Goal: Task Accomplishment & Management: Complete application form

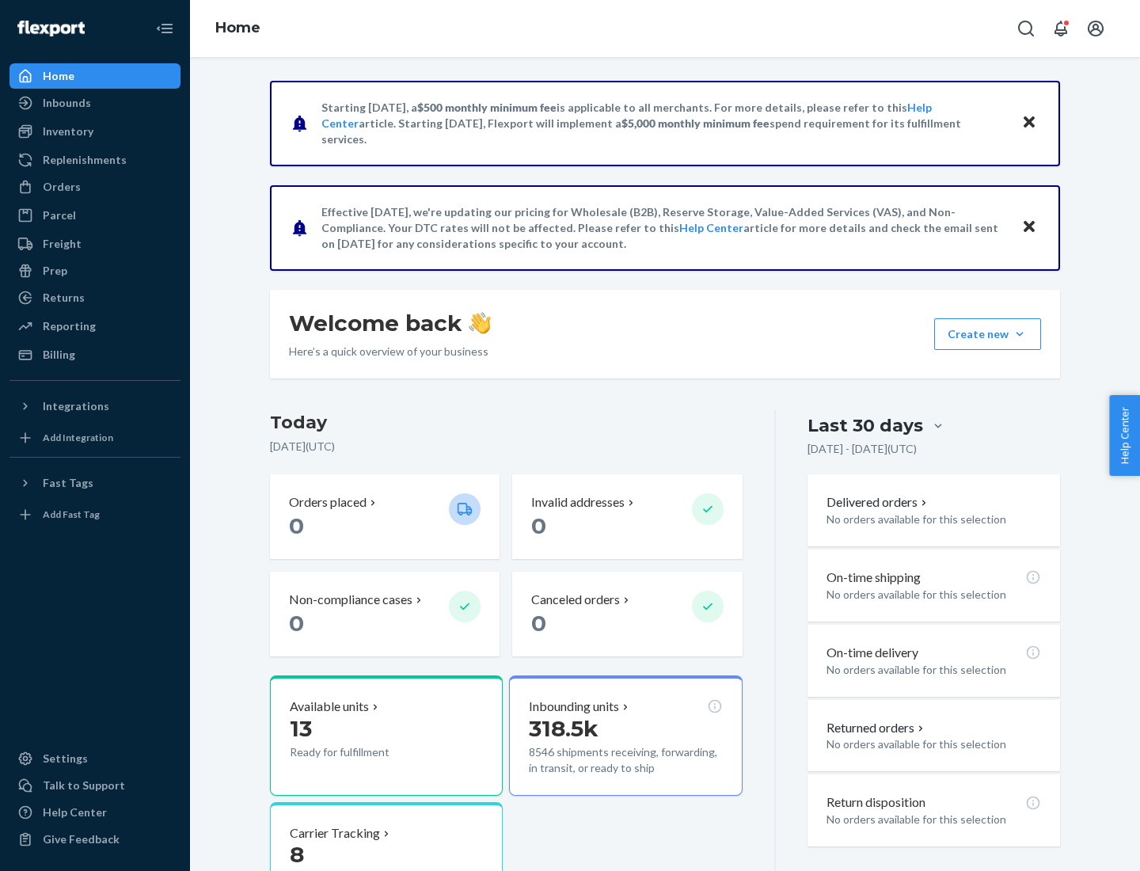
click at [1019, 334] on button "Create new Create new inbound Create new order Create new product" at bounding box center [987, 334] width 107 height 32
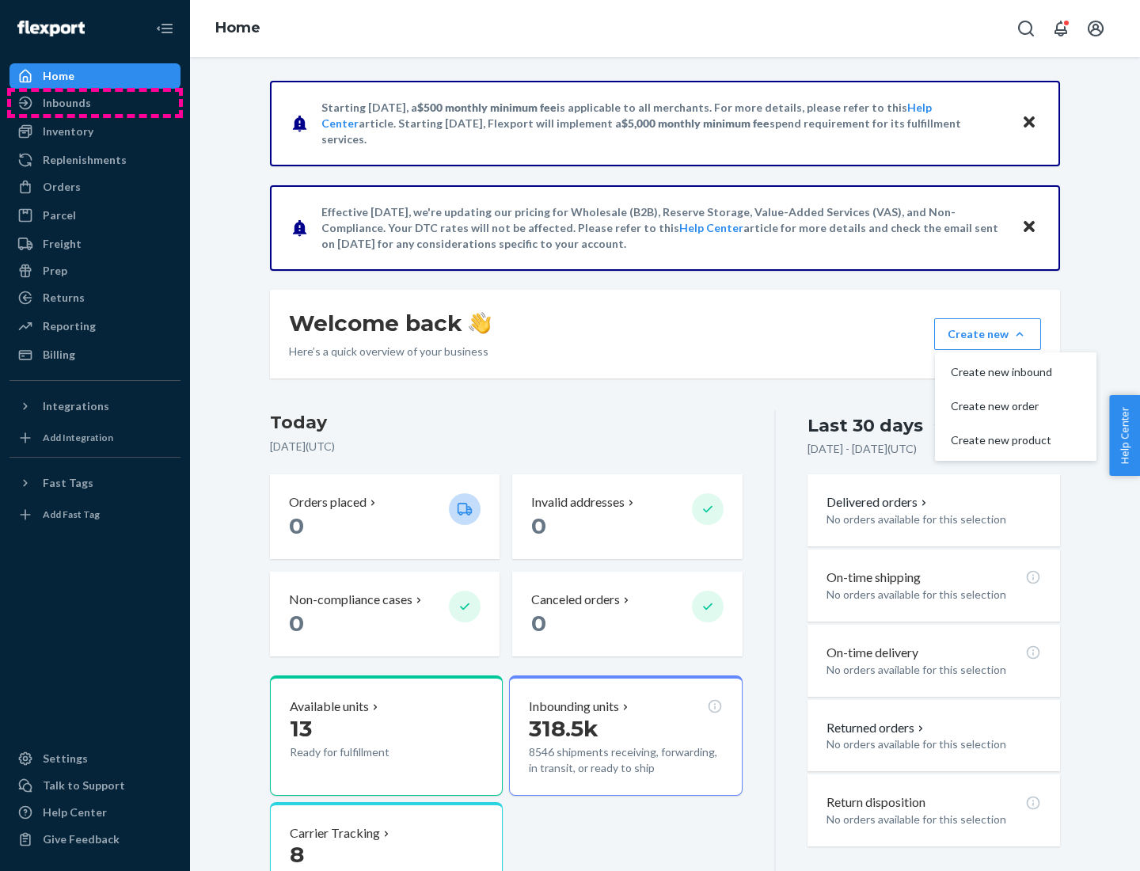
click at [95, 103] on div "Inbounds" at bounding box center [95, 103] width 168 height 22
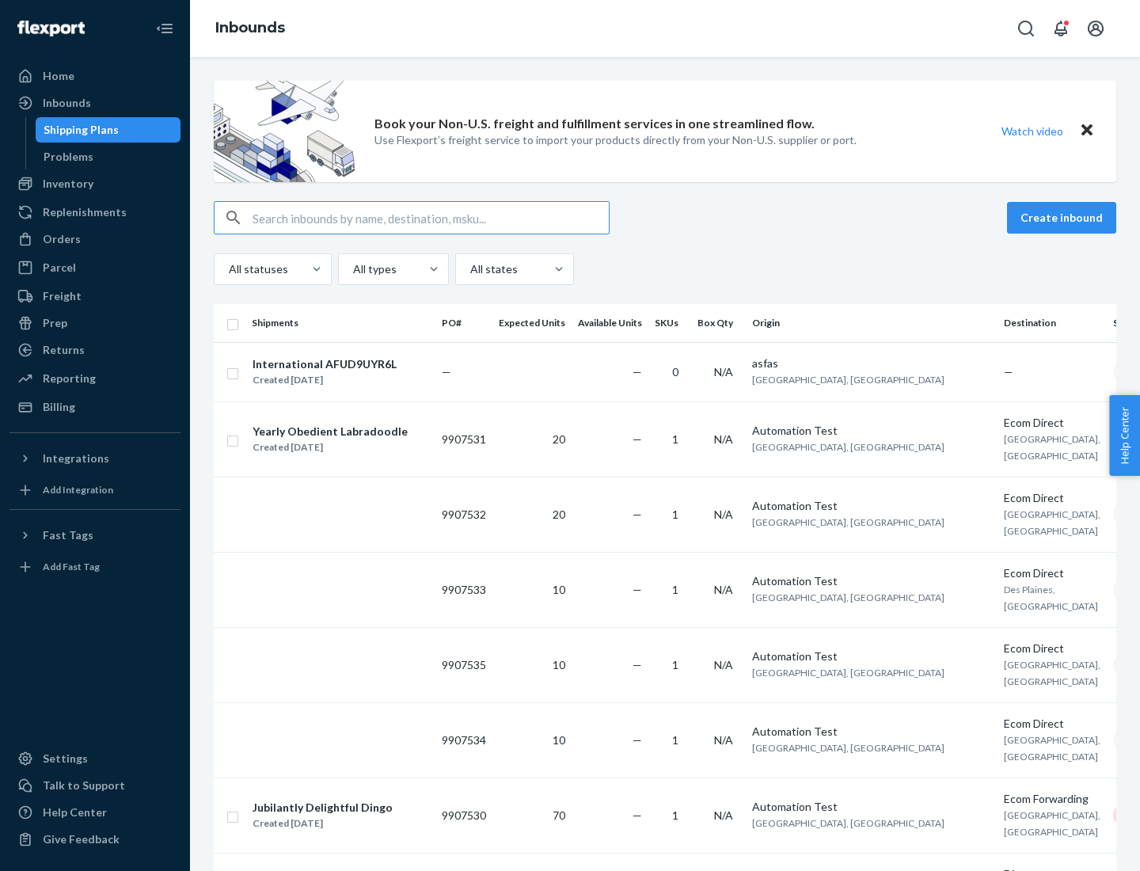
click at [1064, 218] on button "Create inbound" at bounding box center [1061, 218] width 109 height 32
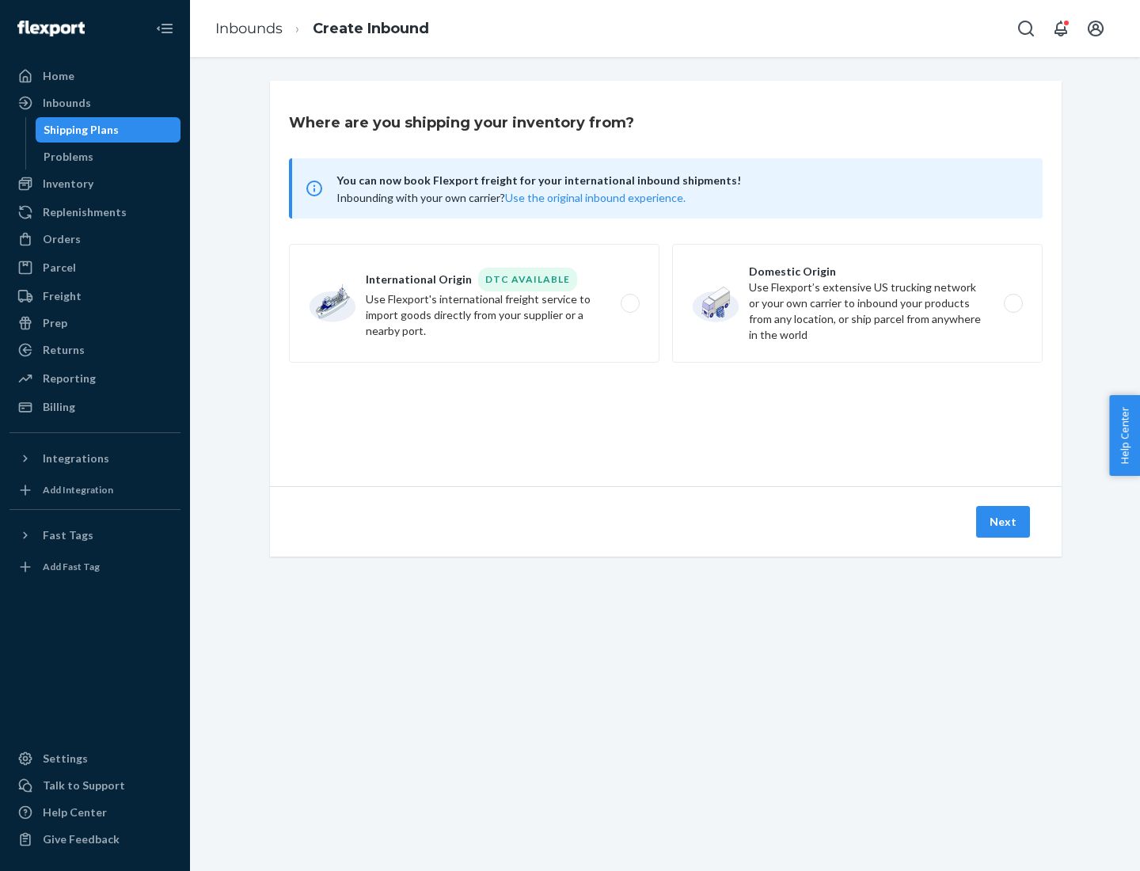
click at [857, 303] on label "Domestic Origin Use Flexport’s extensive US trucking network or your own carrie…" at bounding box center [857, 303] width 370 height 119
click at [1012, 303] on input "Domestic Origin Use Flexport’s extensive US trucking network or your own carrie…" at bounding box center [1017, 303] width 10 height 10
radio input "true"
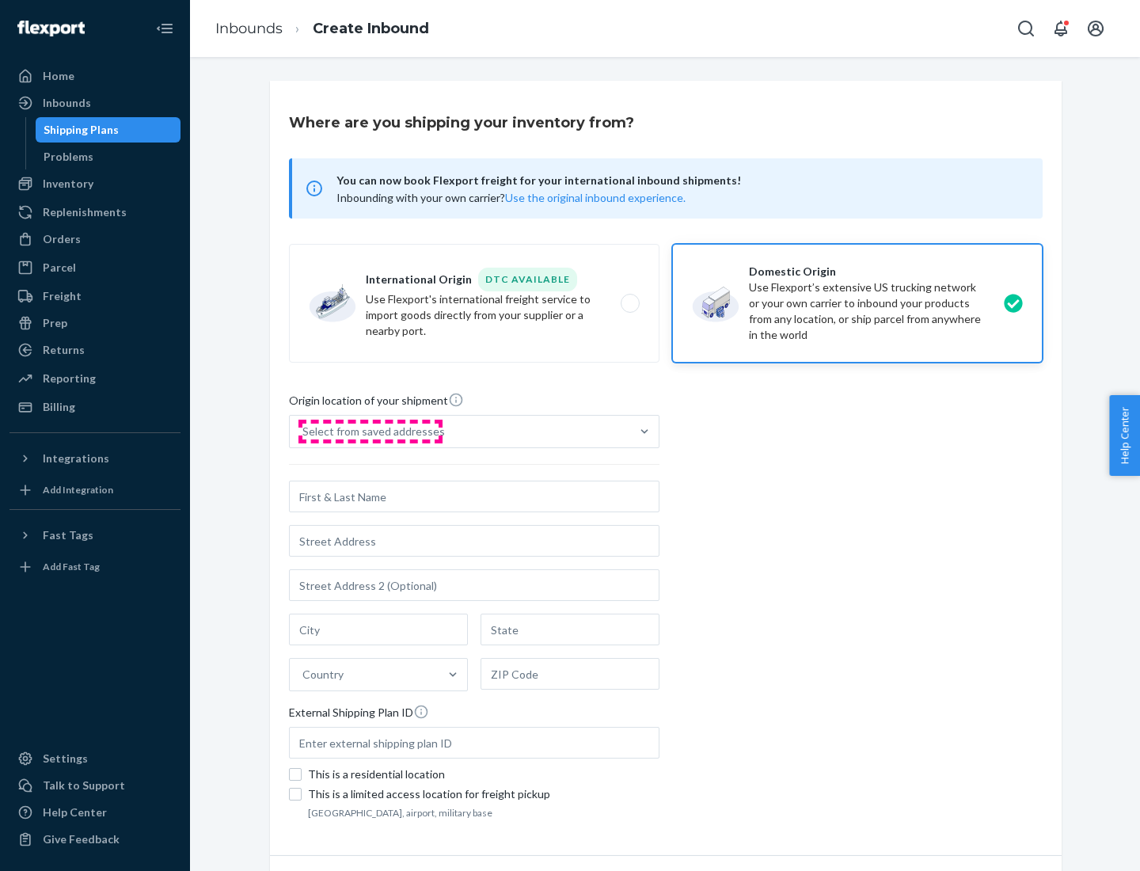
click at [370, 431] on div "Select from saved addresses" at bounding box center [373, 431] width 142 height 16
click at [304, 431] on input "Select from saved addresses" at bounding box center [303, 431] width 2 height 16
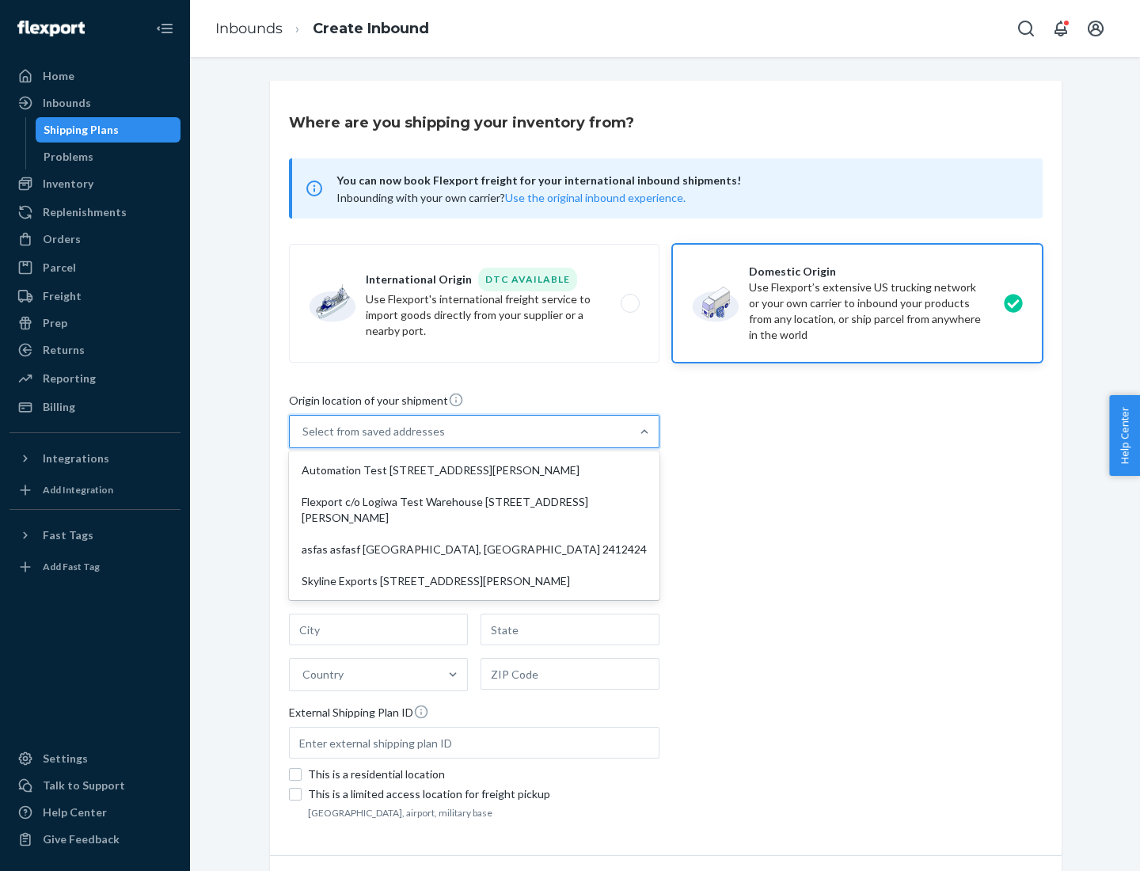
scroll to position [6, 0]
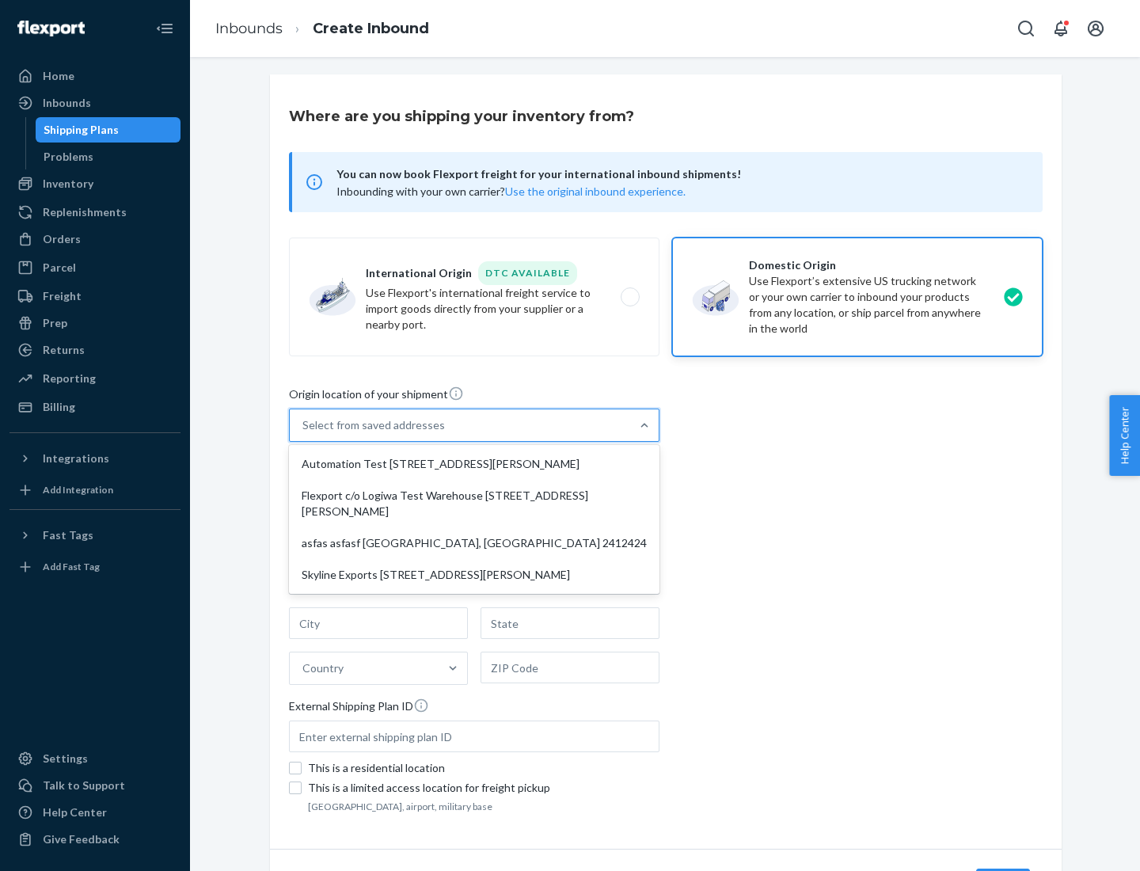
click at [474, 464] on div "Automation Test [STREET_ADDRESS][PERSON_NAME]" at bounding box center [474, 464] width 364 height 32
click at [304, 433] on input "option Automation Test [STREET_ADDRESS][PERSON_NAME] focused, 1 of 4. 4 results…" at bounding box center [303, 425] width 2 height 16
type input "Automation Test"
type input "9th Floor"
type input "[GEOGRAPHIC_DATA]"
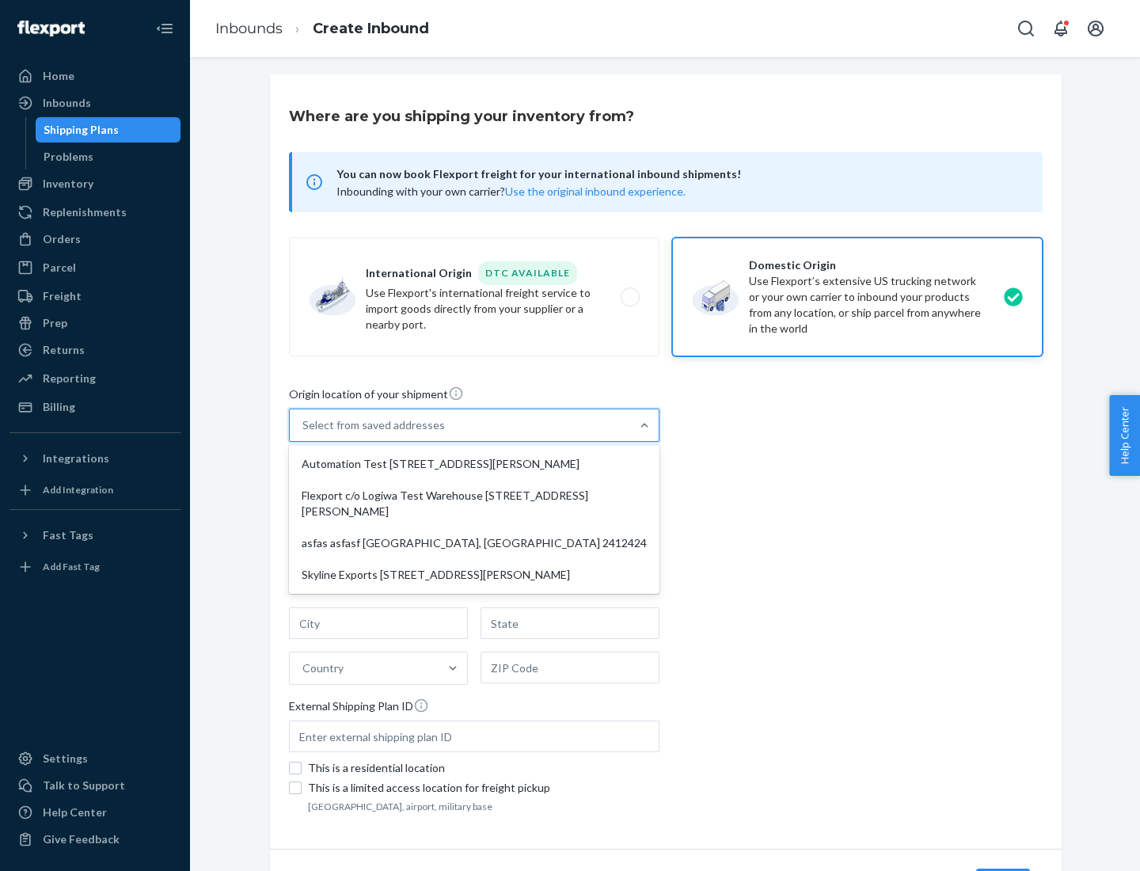
type input "CA"
type input "94104"
type input "[STREET_ADDRESS][PERSON_NAME]"
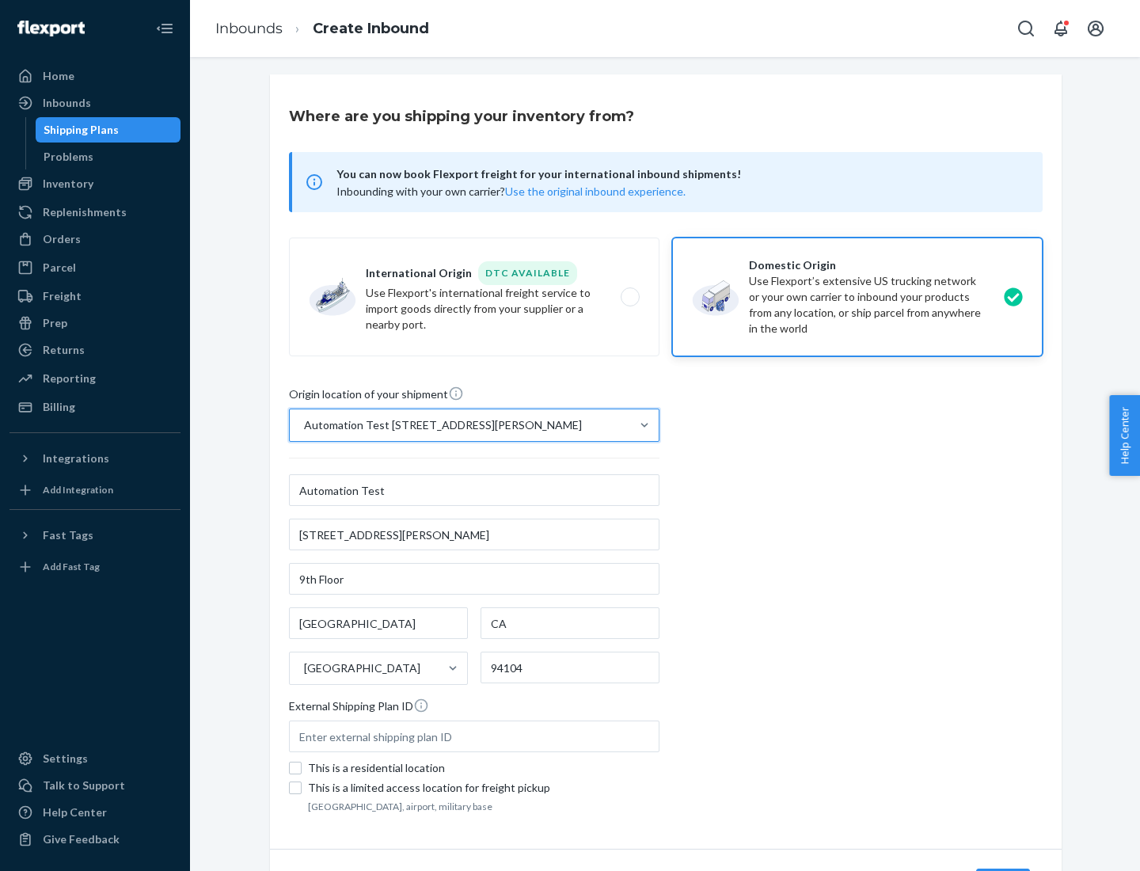
scroll to position [93, 0]
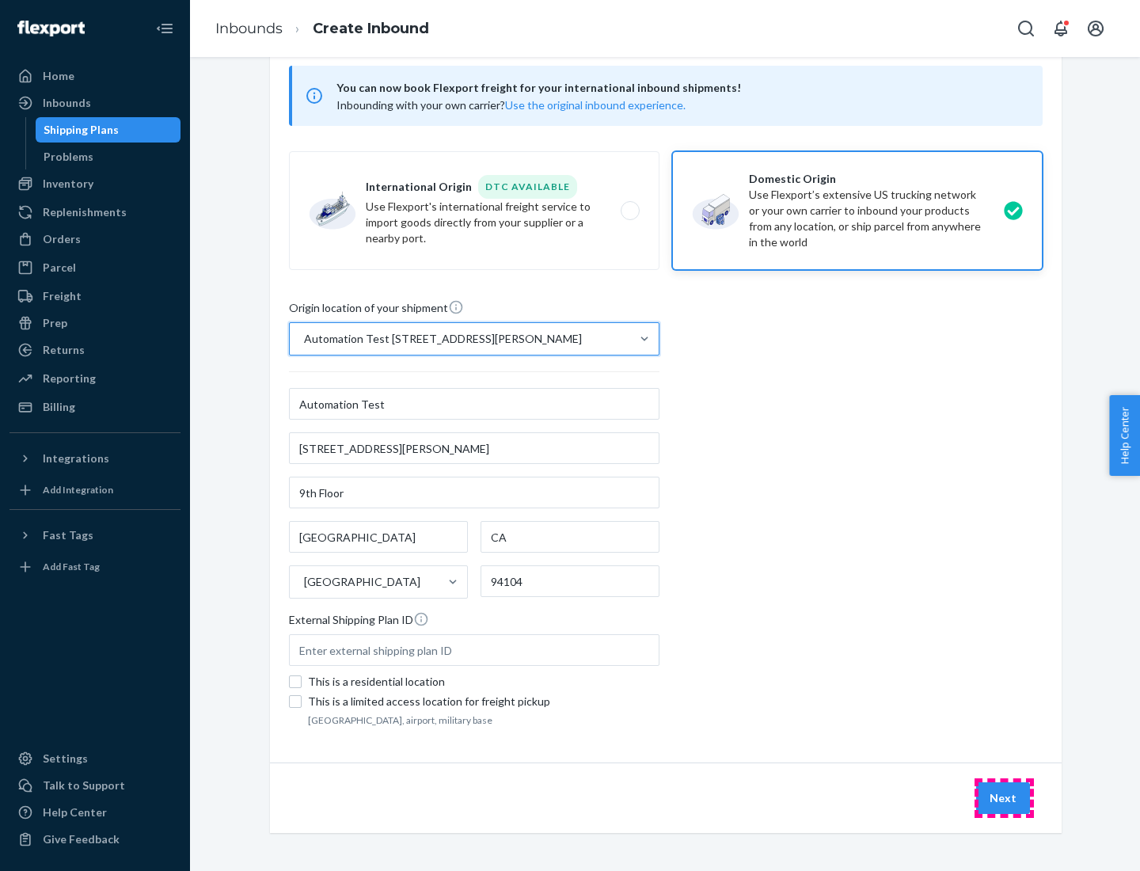
click at [1003, 798] on button "Next" at bounding box center [1003, 798] width 54 height 32
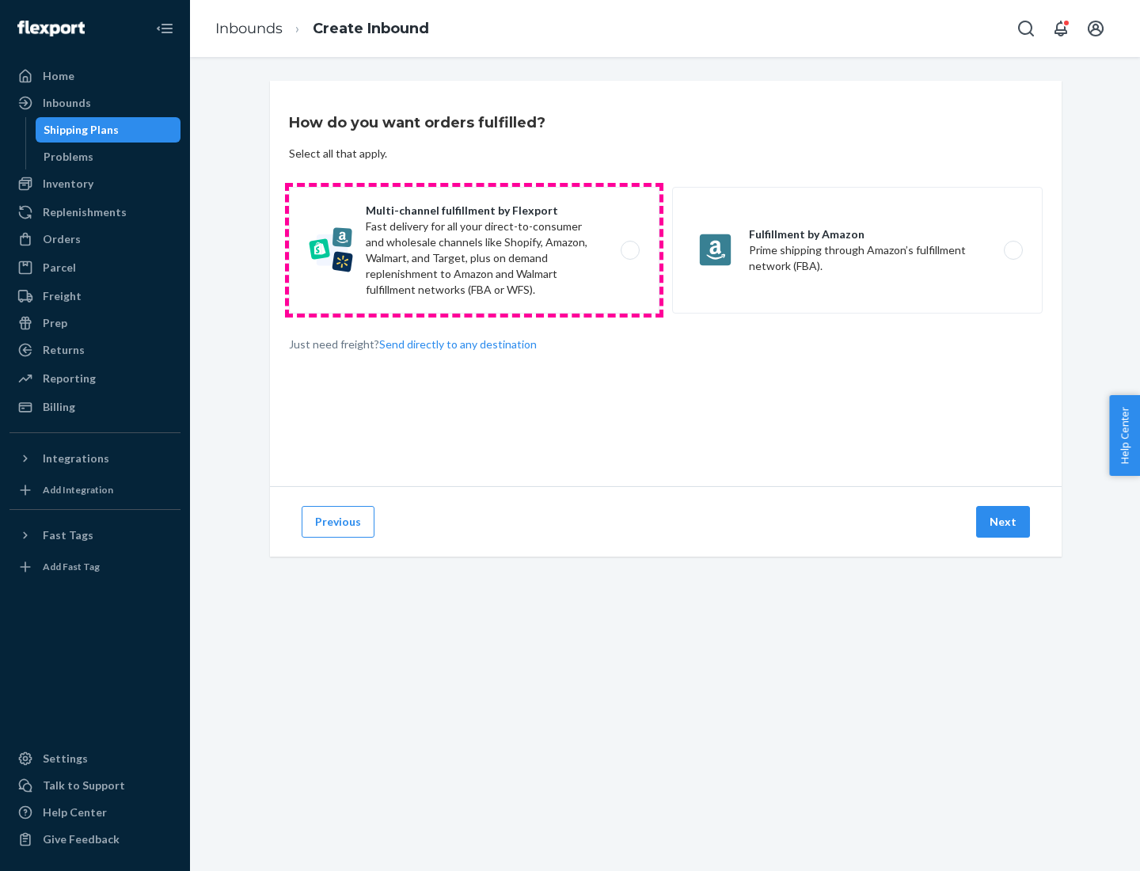
click at [474, 250] on label "Multi-channel fulfillment by Flexport Fast delivery for all your direct-to-cons…" at bounding box center [474, 250] width 370 height 127
click at [629, 250] on input "Multi-channel fulfillment by Flexport Fast delivery for all your direct-to-cons…" at bounding box center [634, 250] width 10 height 10
radio input "true"
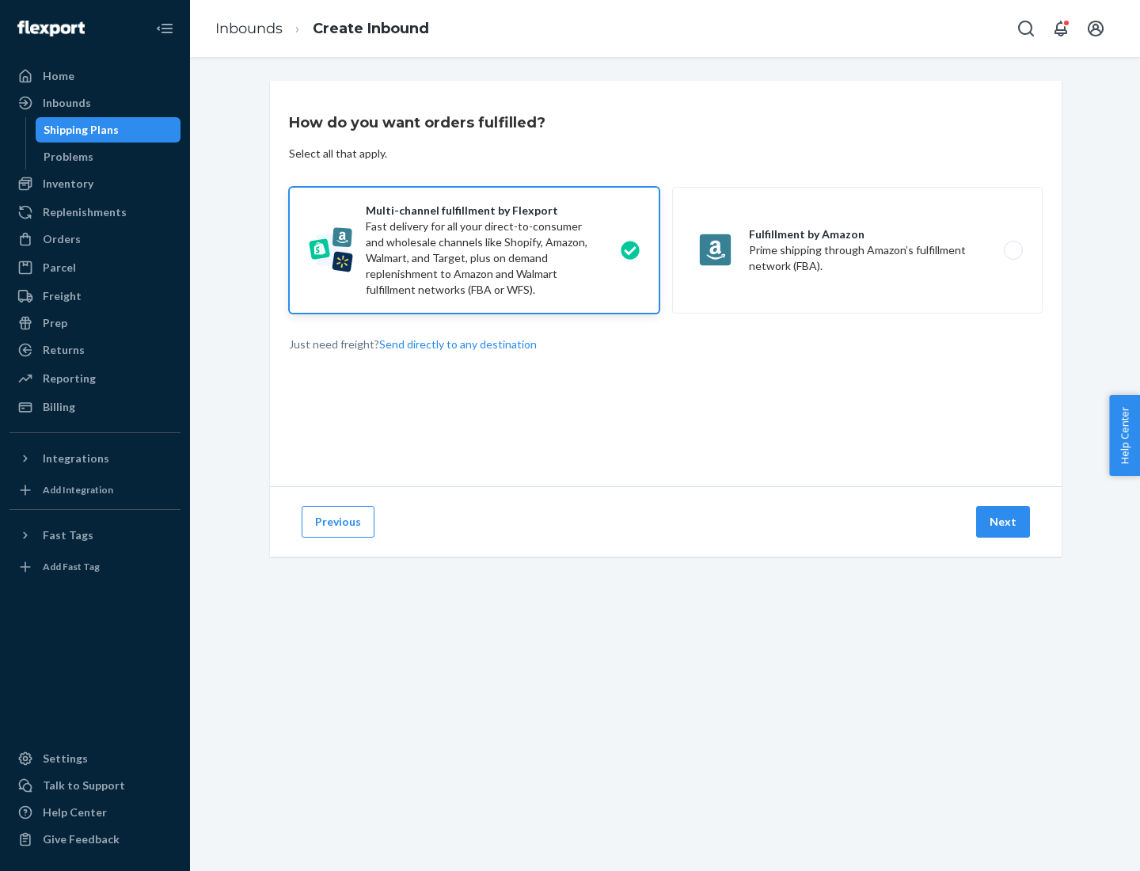
click at [1003, 522] on button "Next" at bounding box center [1003, 522] width 54 height 32
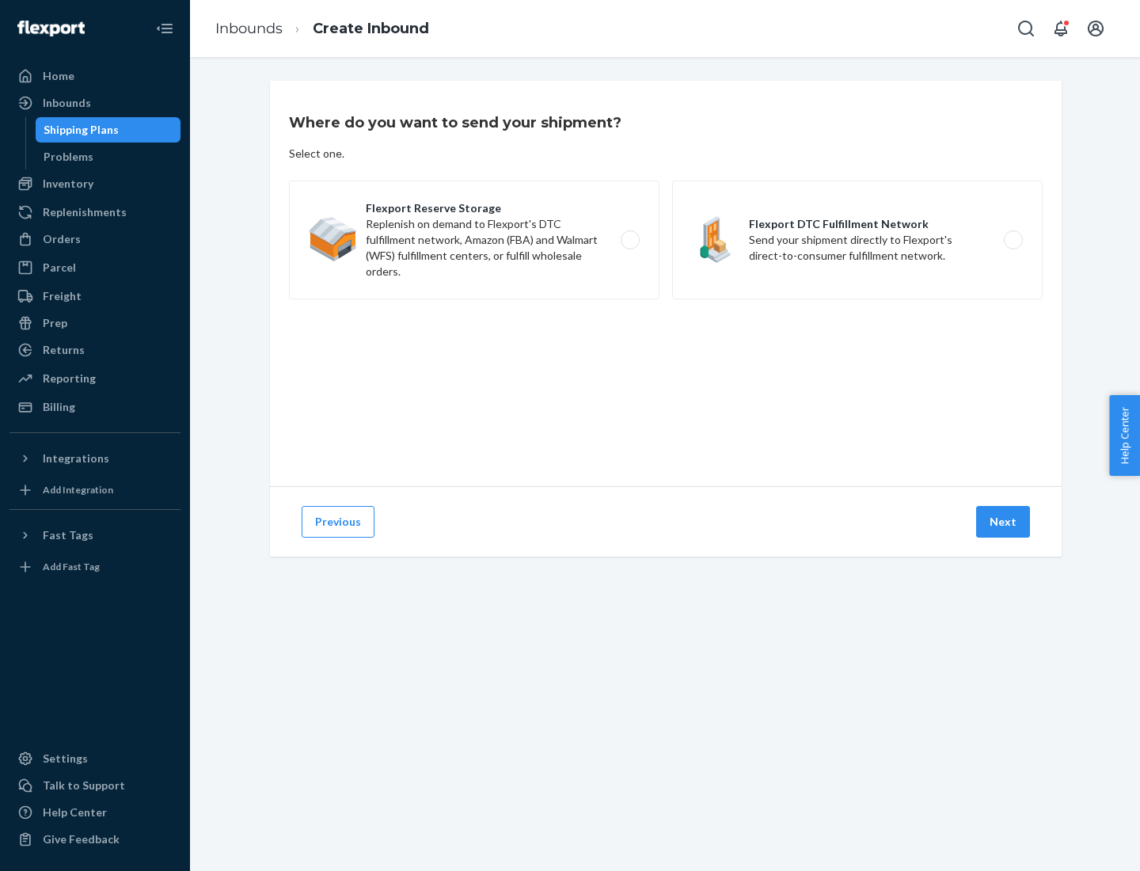
click at [857, 240] on label "Flexport DTC Fulfillment Network Send your shipment directly to Flexport's dire…" at bounding box center [857, 239] width 370 height 119
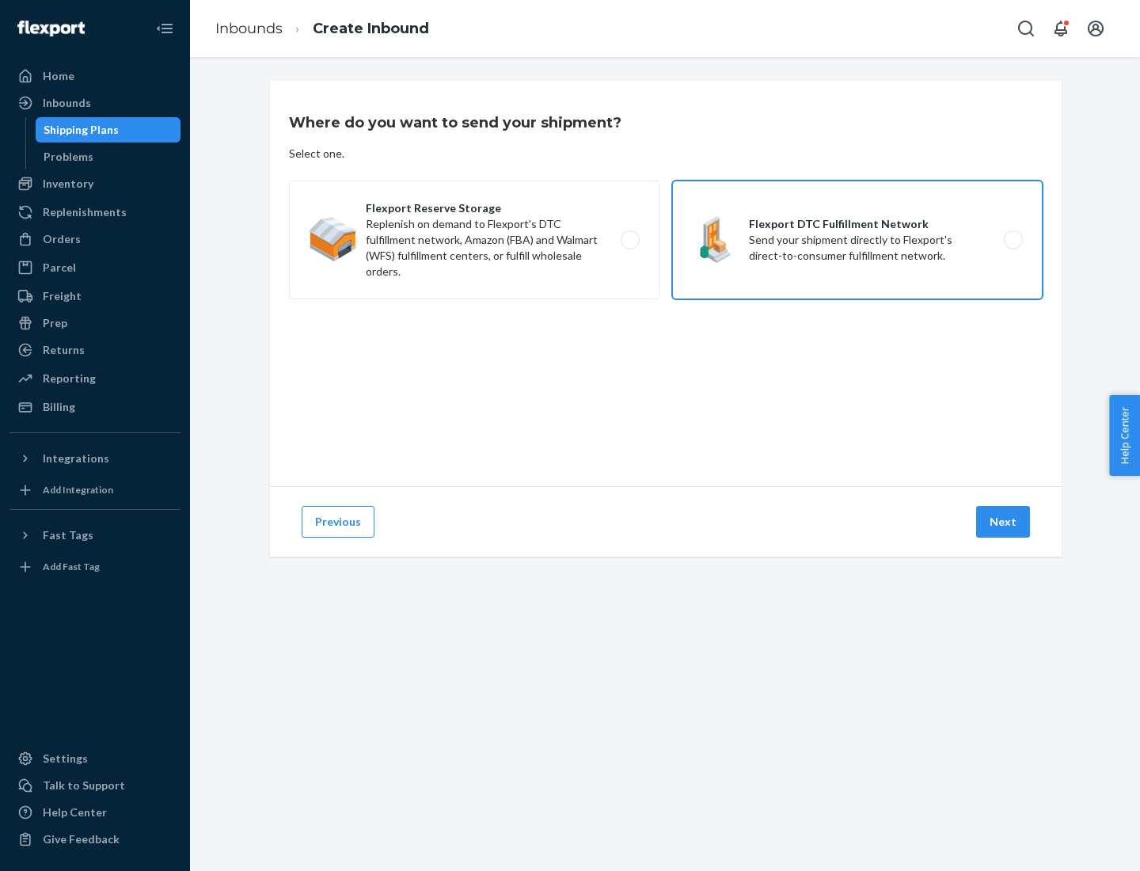
click at [1012, 240] on input "Flexport DTC Fulfillment Network Send your shipment directly to Flexport's dire…" at bounding box center [1017, 240] width 10 height 10
radio input "true"
click at [1003, 522] on button "Next" at bounding box center [1003, 522] width 54 height 32
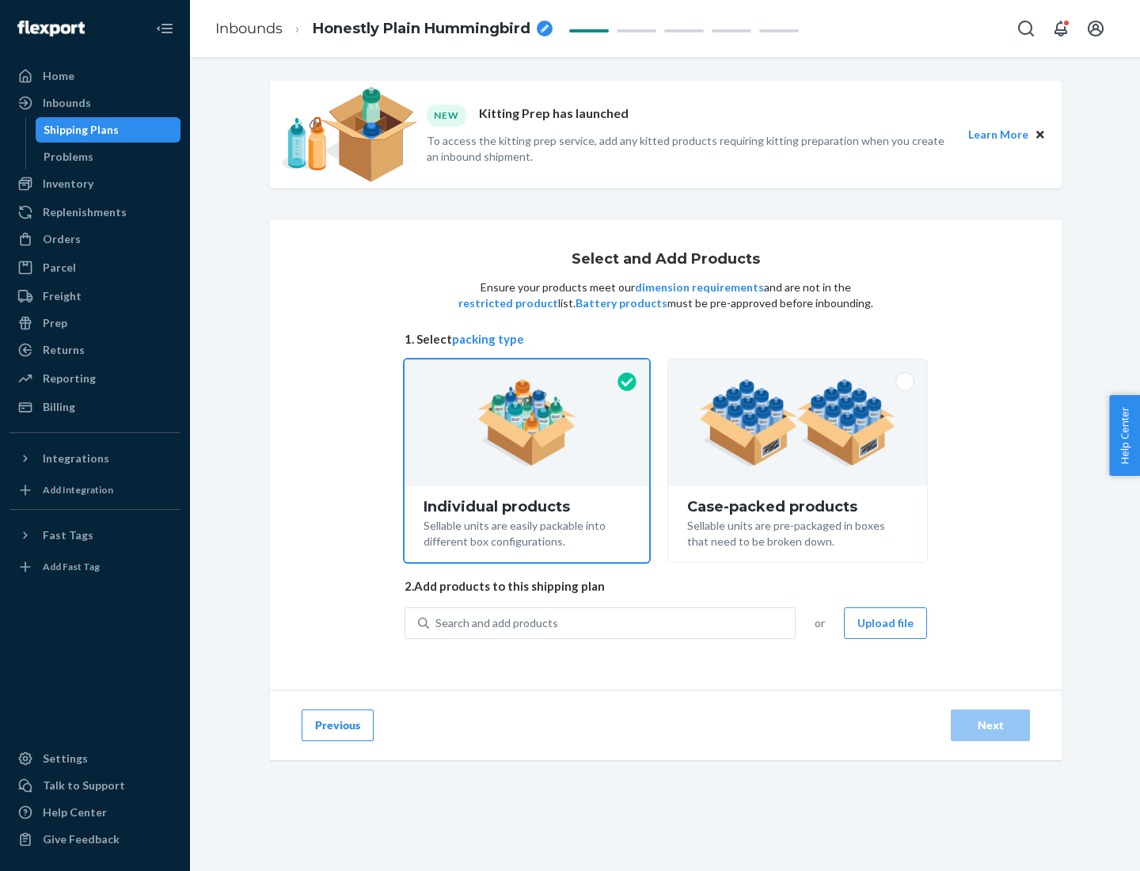
click at [798, 423] on img at bounding box center [797, 422] width 197 height 87
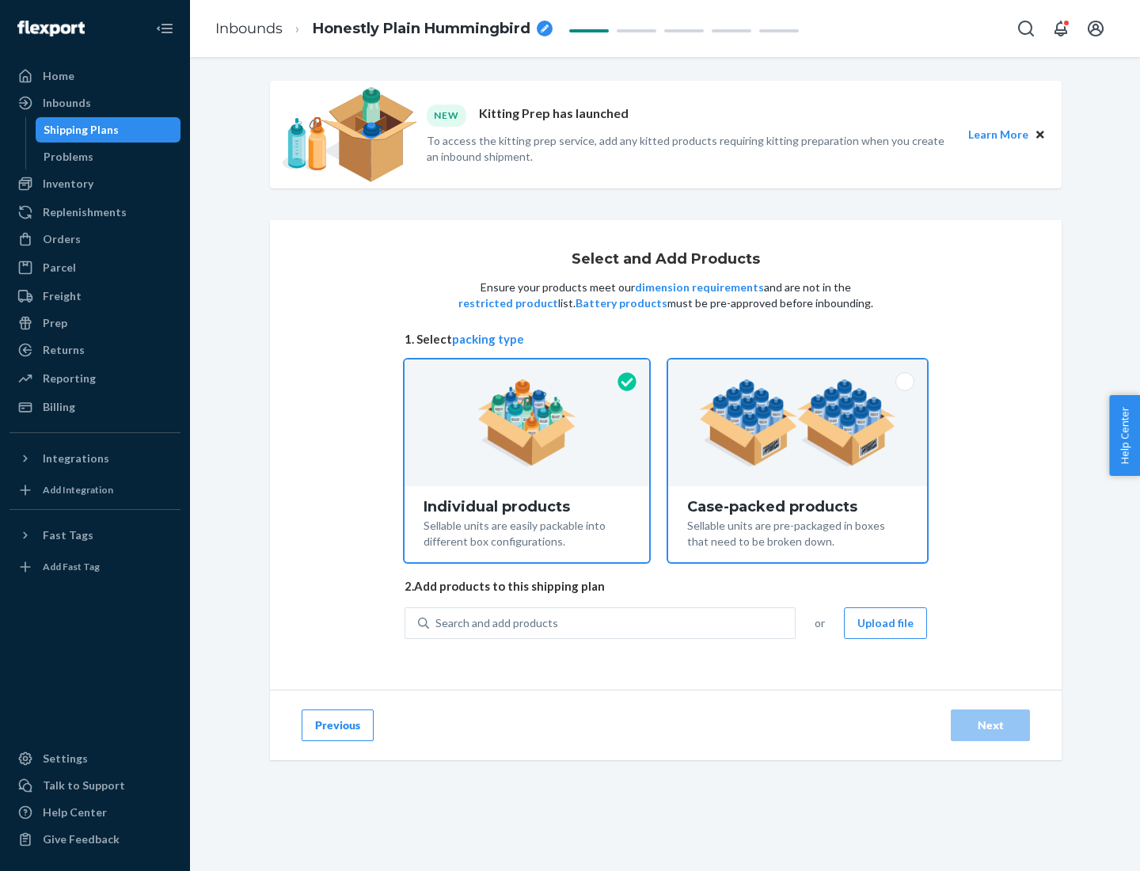
click at [798, 370] on input "Case-packed products Sellable units are pre-packaged in boxes that need to be b…" at bounding box center [797, 364] width 10 height 10
radio input "true"
radio input "false"
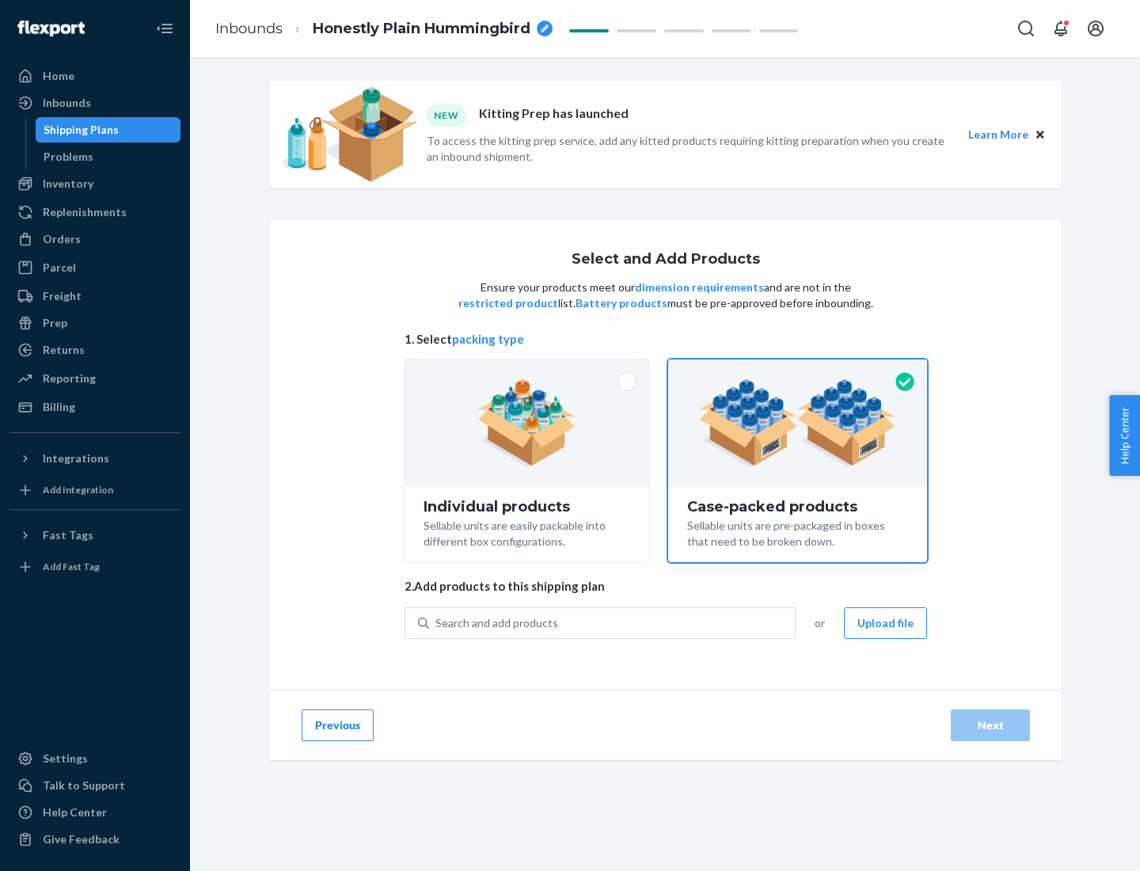
click at [613, 622] on div "Search and add products" at bounding box center [612, 623] width 366 height 28
click at [437, 622] on input "Search and add products" at bounding box center [436, 623] width 2 height 16
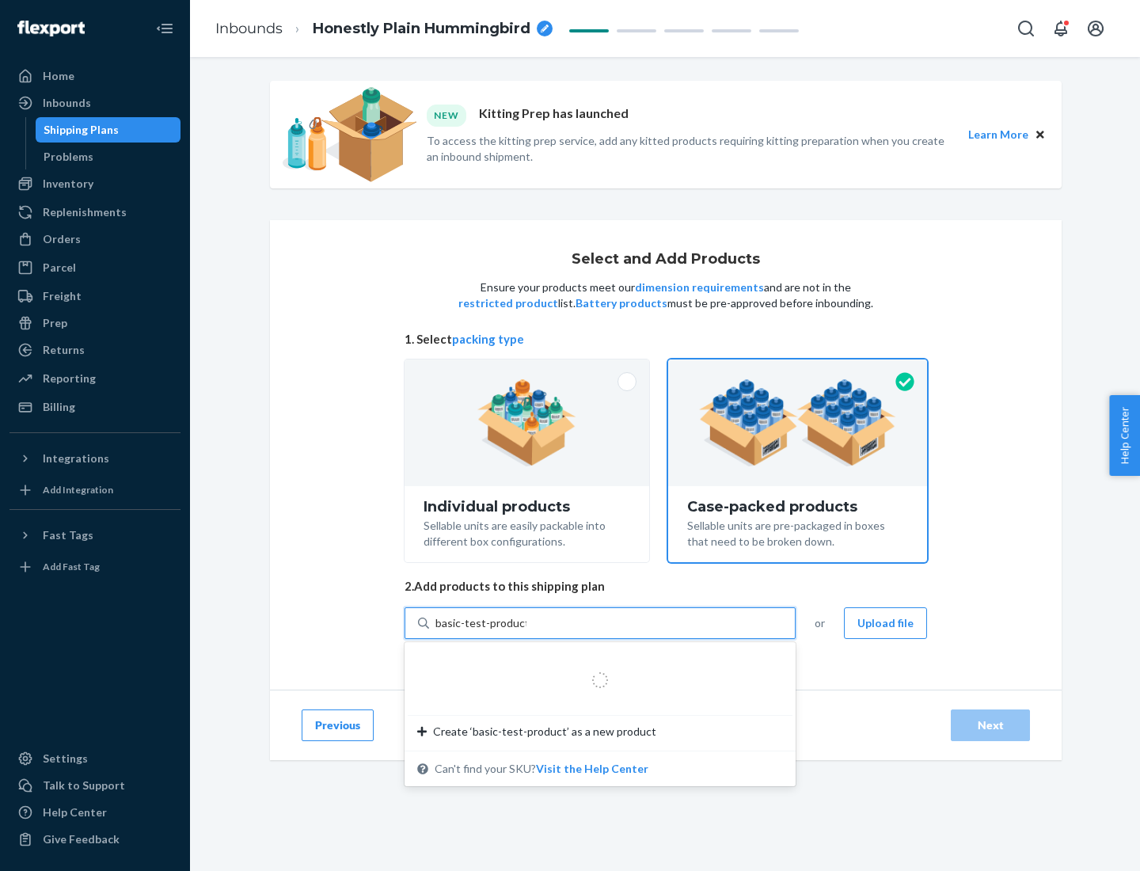
type input "basic-test-product-1"
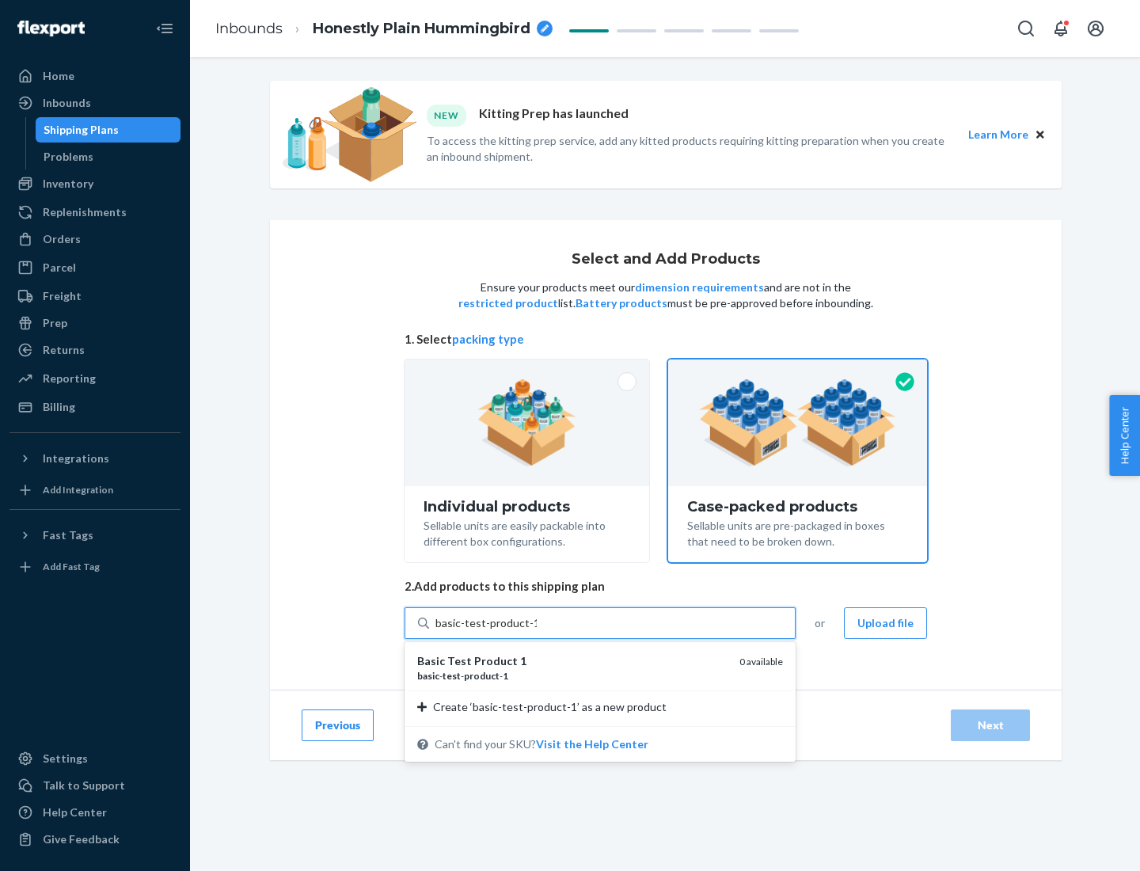
click at [572, 675] on div "basic - test - product - 1" at bounding box center [571, 675] width 309 height 13
click at [537, 631] on input "basic-test-product-1" at bounding box center [485, 623] width 101 height 16
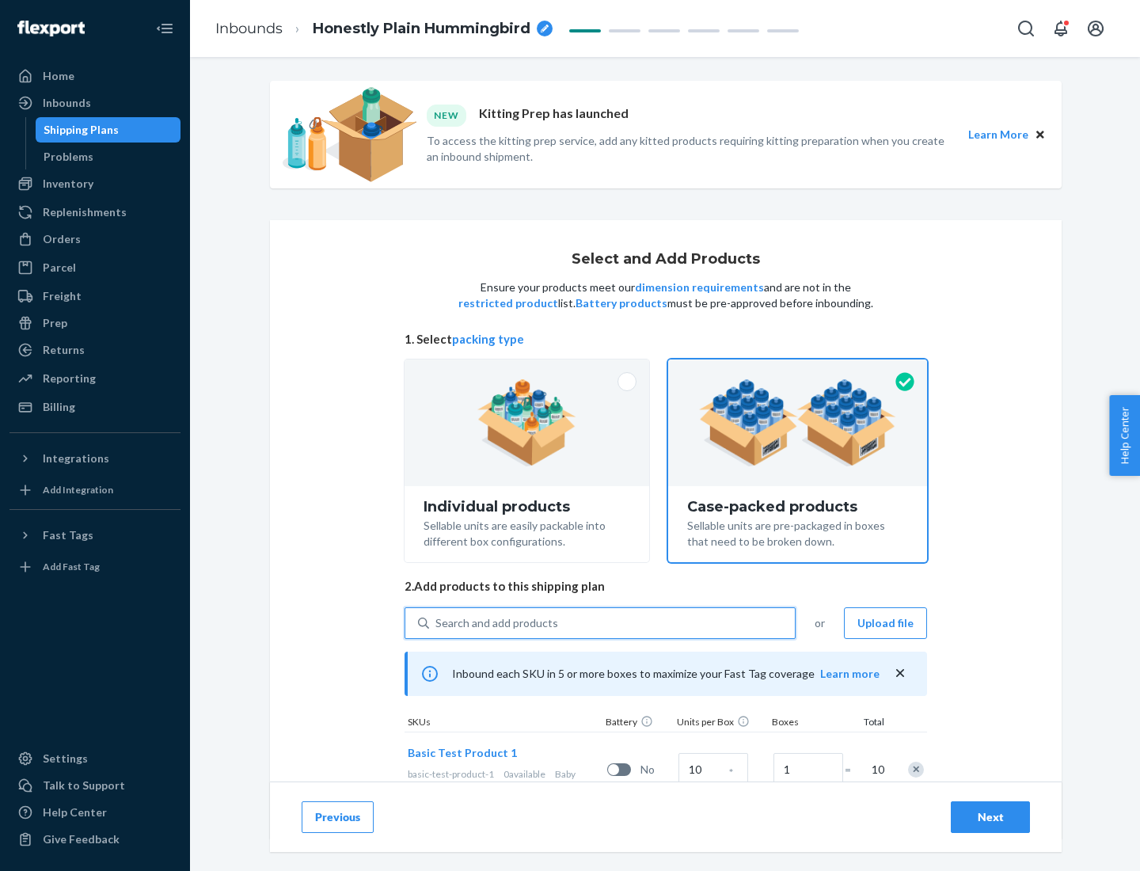
scroll to position [57, 0]
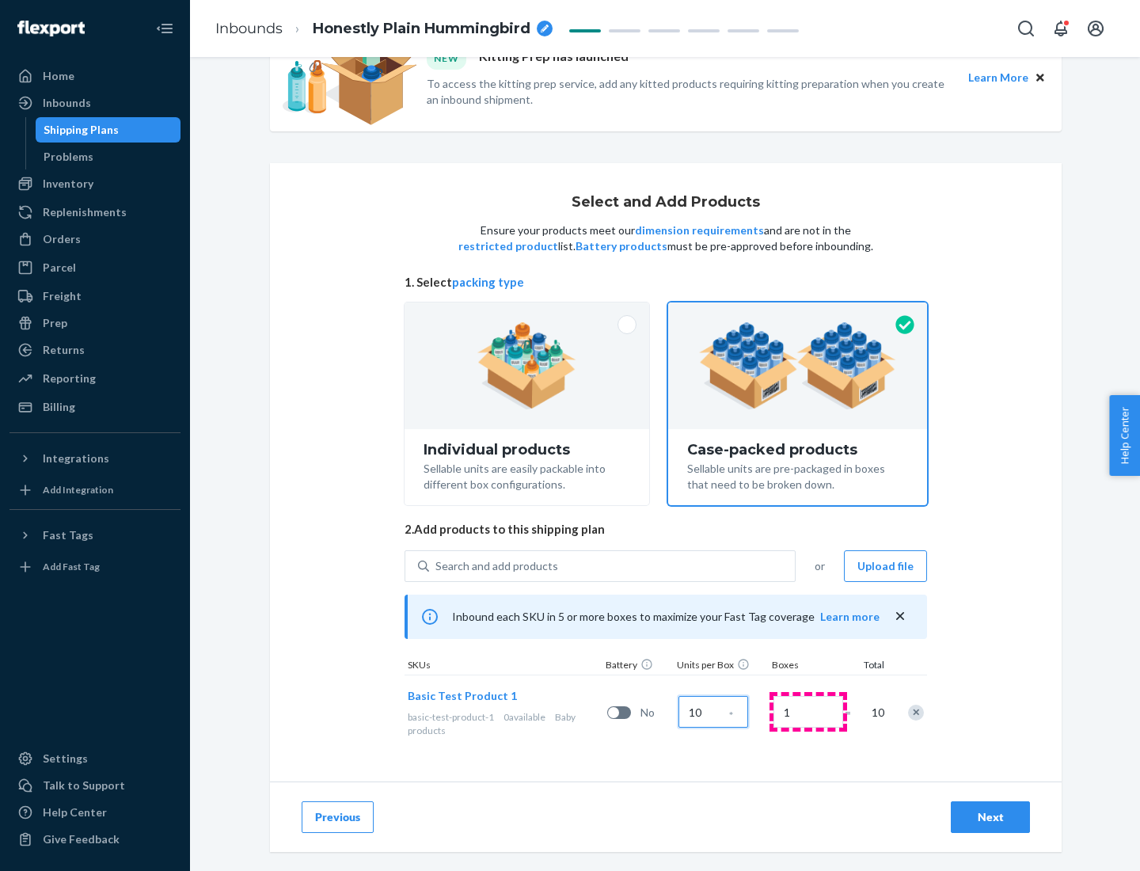
type input "10"
type input "7"
click at [990, 817] on div "Next" at bounding box center [990, 817] width 52 height 16
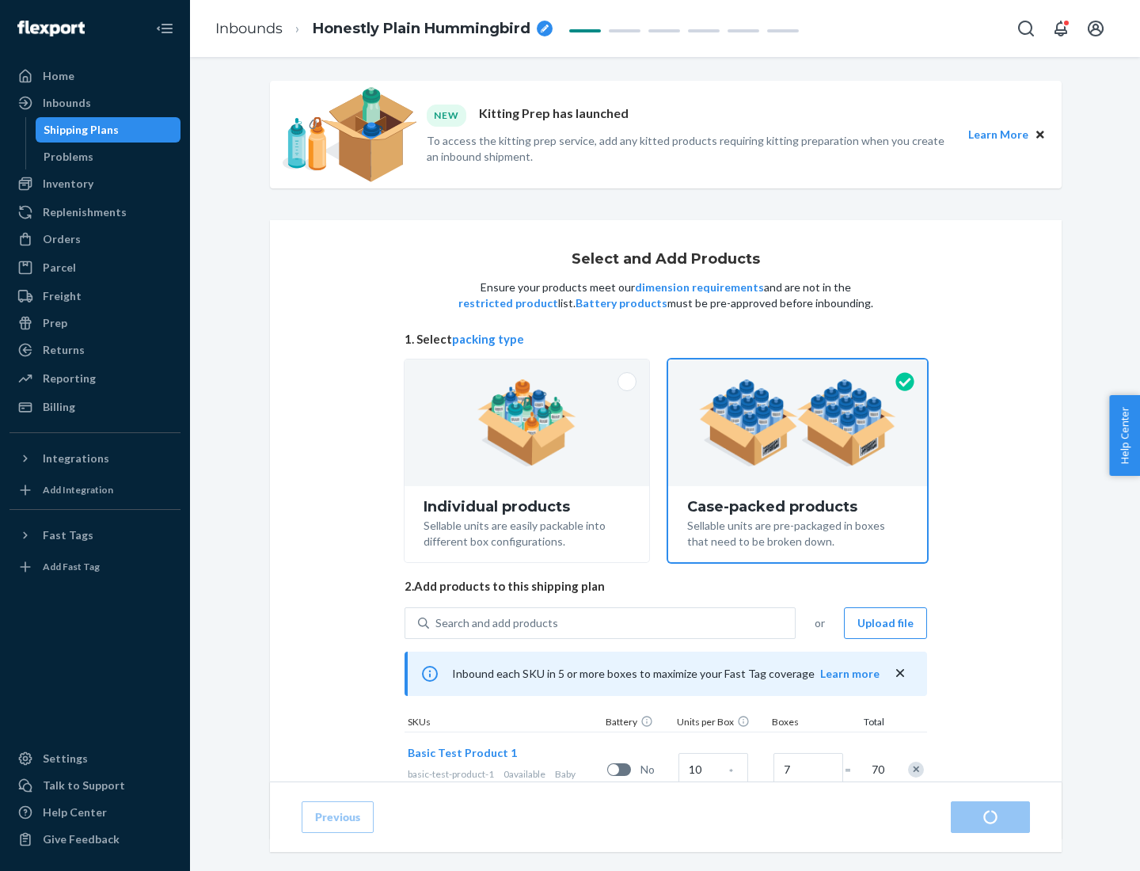
radio input "true"
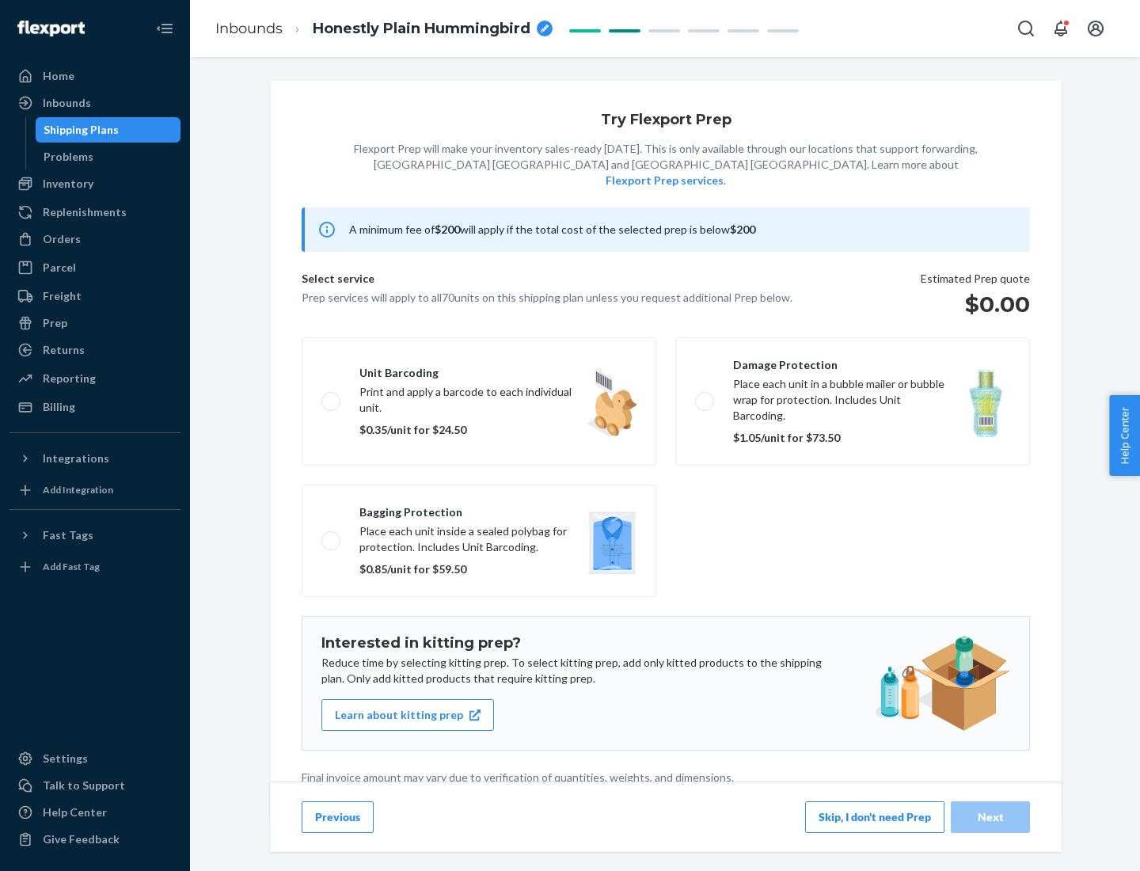
scroll to position [4, 0]
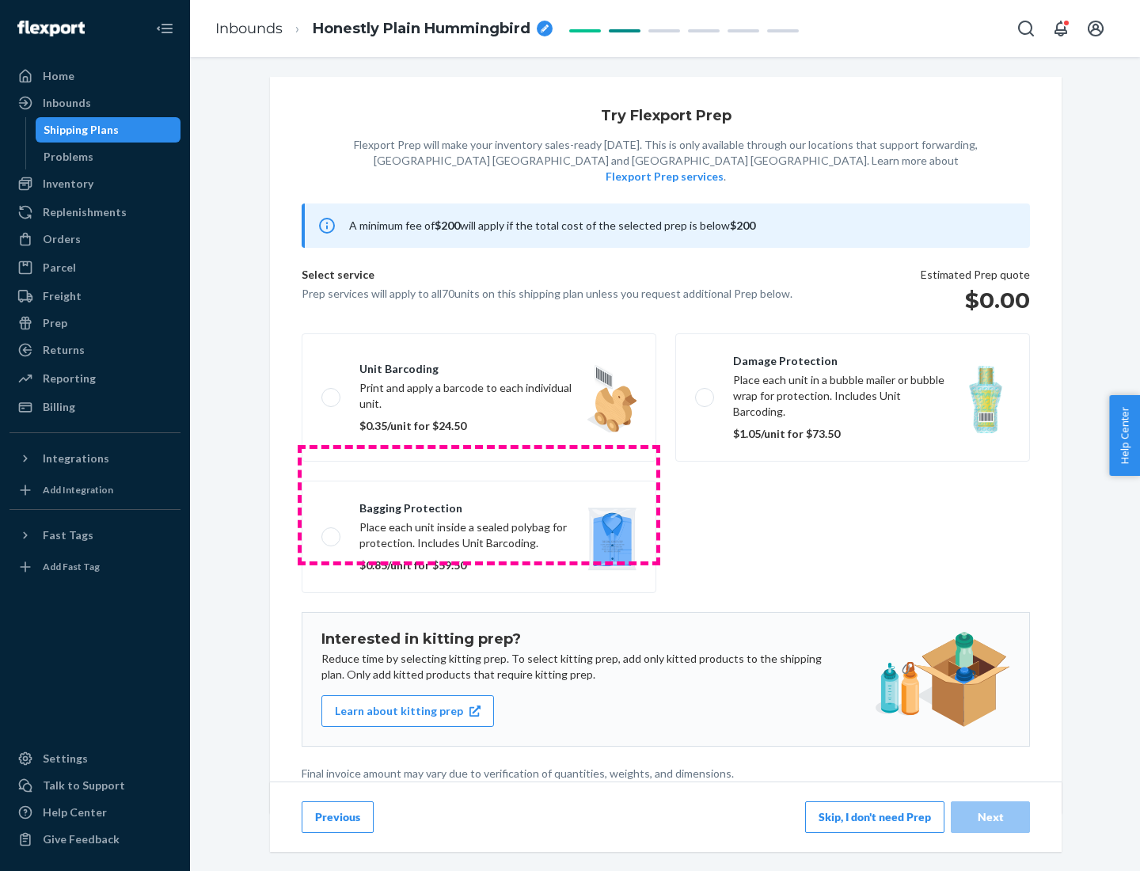
click at [479, 504] on label "Bagging protection Place each unit inside a sealed polybag for protection. Incl…" at bounding box center [479, 536] width 355 height 112
click at [332, 531] on input "Bagging protection Place each unit inside a sealed polybag for protection. Incl…" at bounding box center [326, 536] width 10 height 10
checkbox input "true"
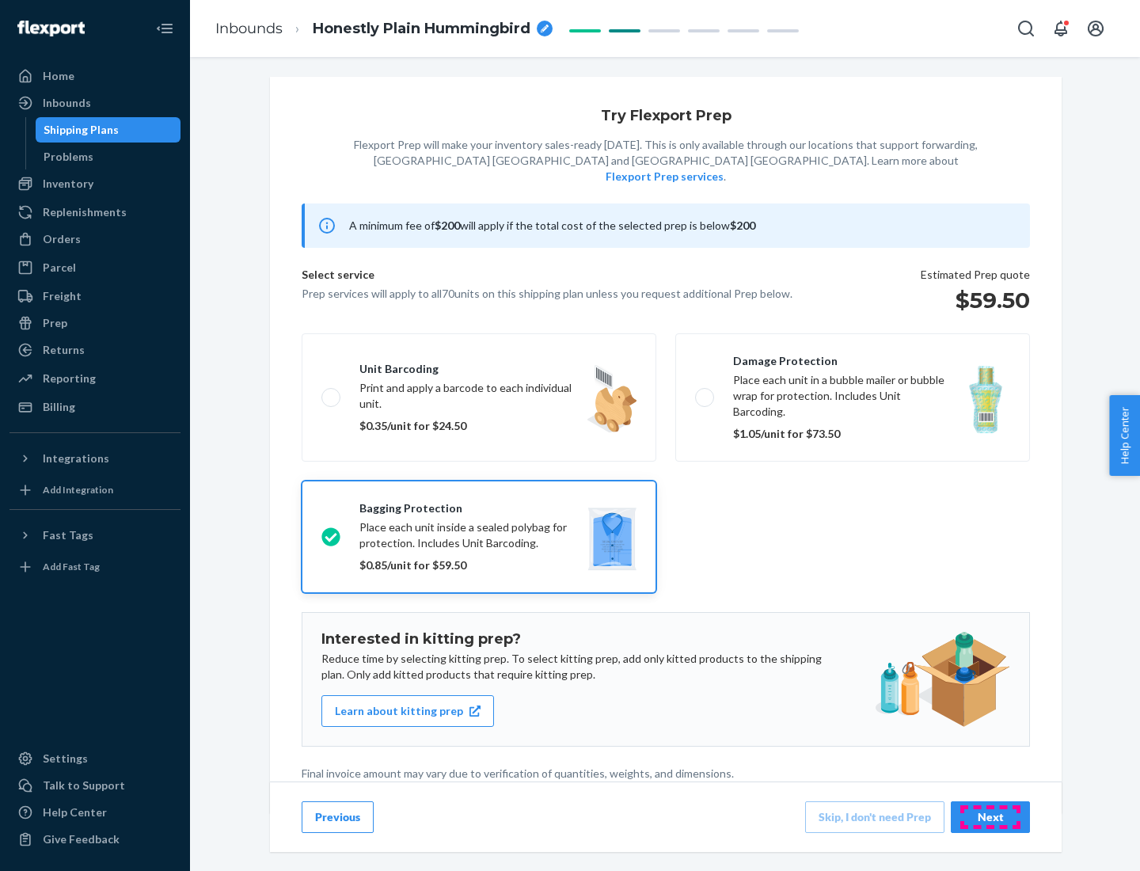
click at [990, 816] on div "Next" at bounding box center [990, 817] width 52 height 16
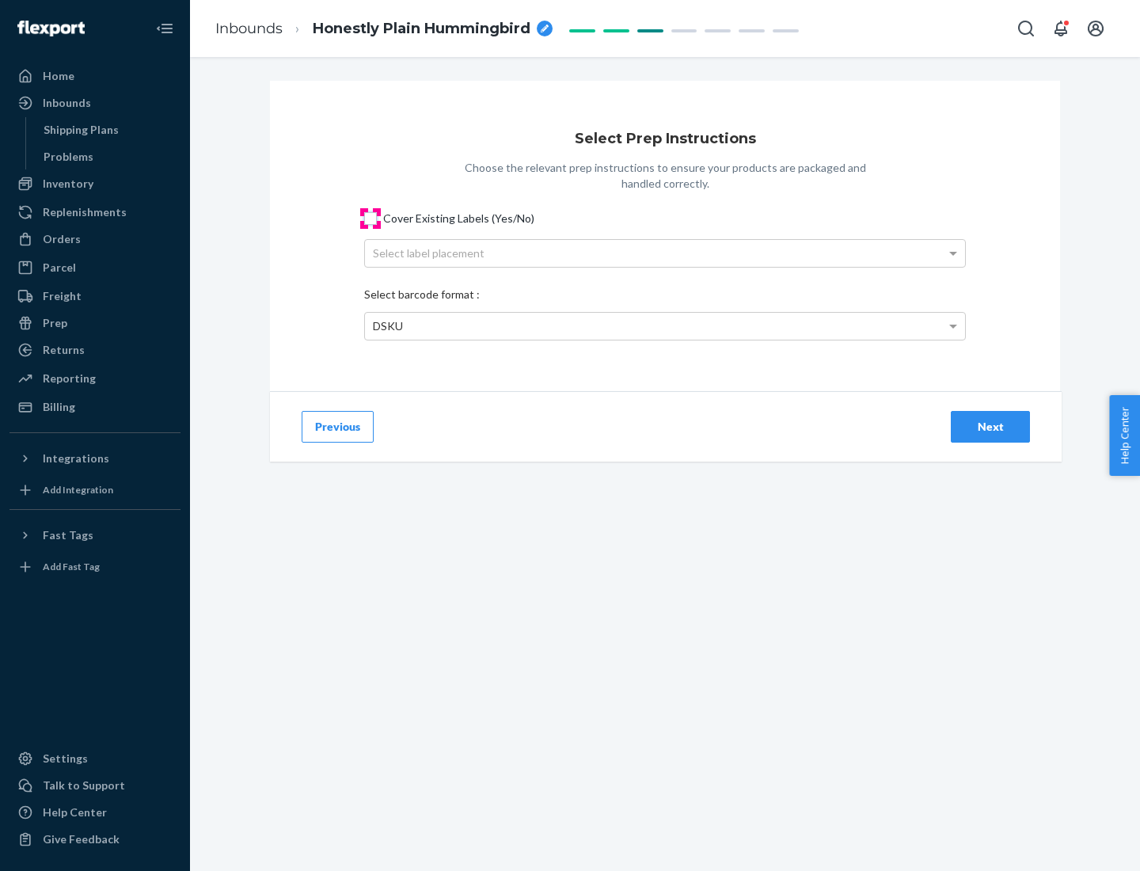
click at [370, 218] on input "Cover Existing Labels (Yes/No)" at bounding box center [370, 218] width 13 height 13
checkbox input "true"
click at [665, 252] on div "Select label placement" at bounding box center [665, 253] width 600 height 27
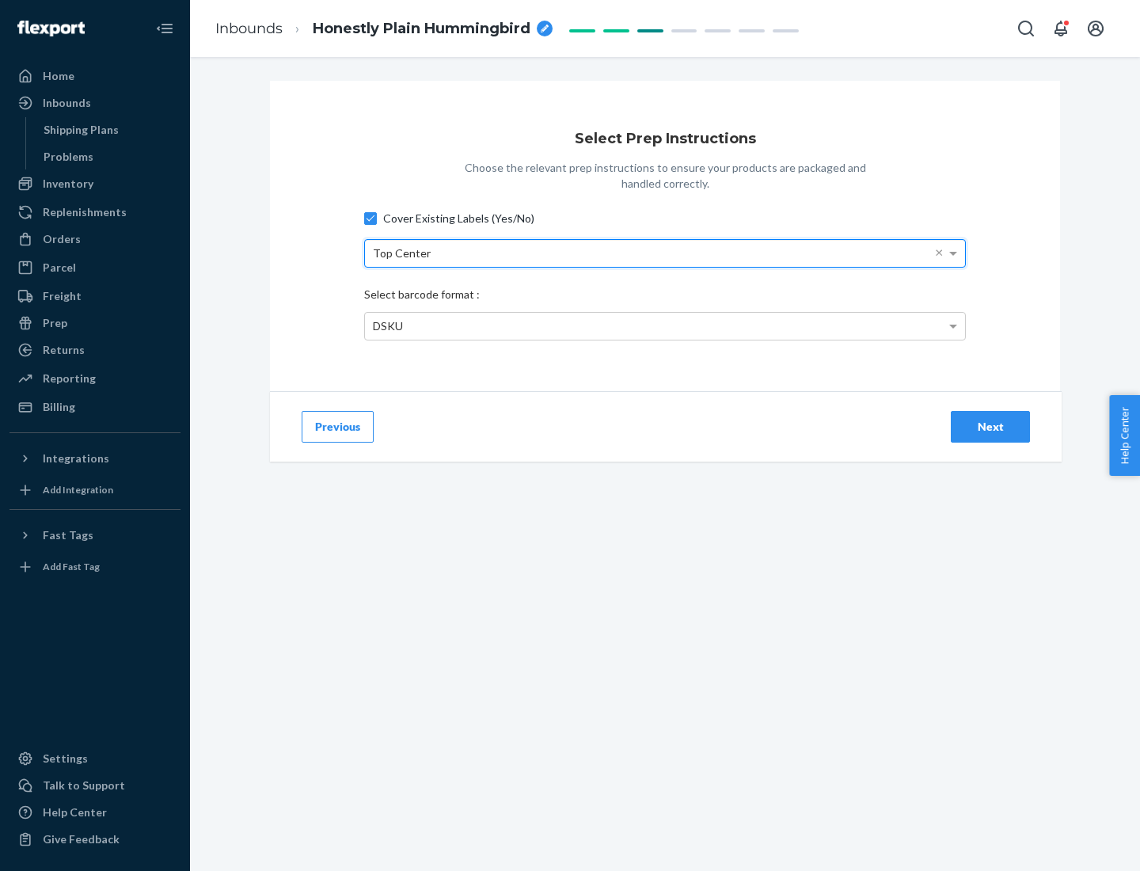
click at [665, 325] on div "DSKU" at bounding box center [665, 326] width 600 height 27
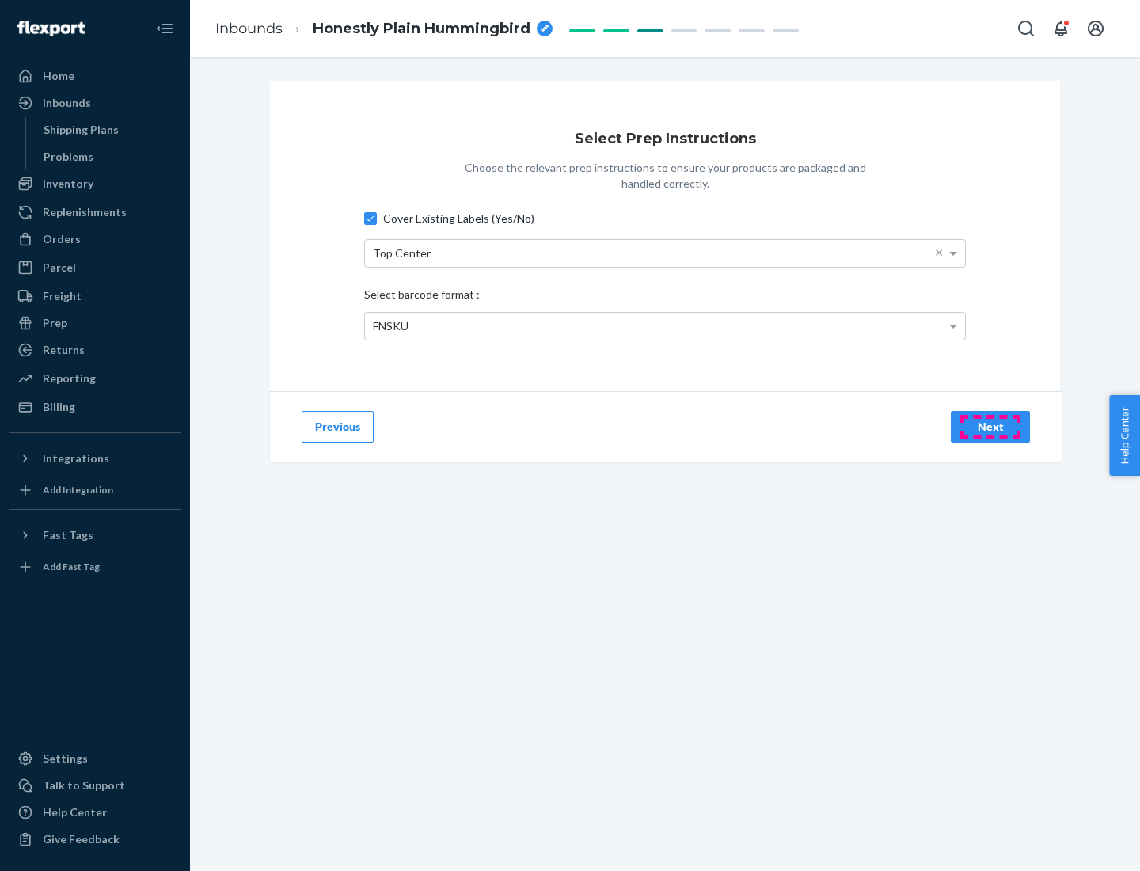
click at [990, 426] on div "Next" at bounding box center [990, 427] width 52 height 16
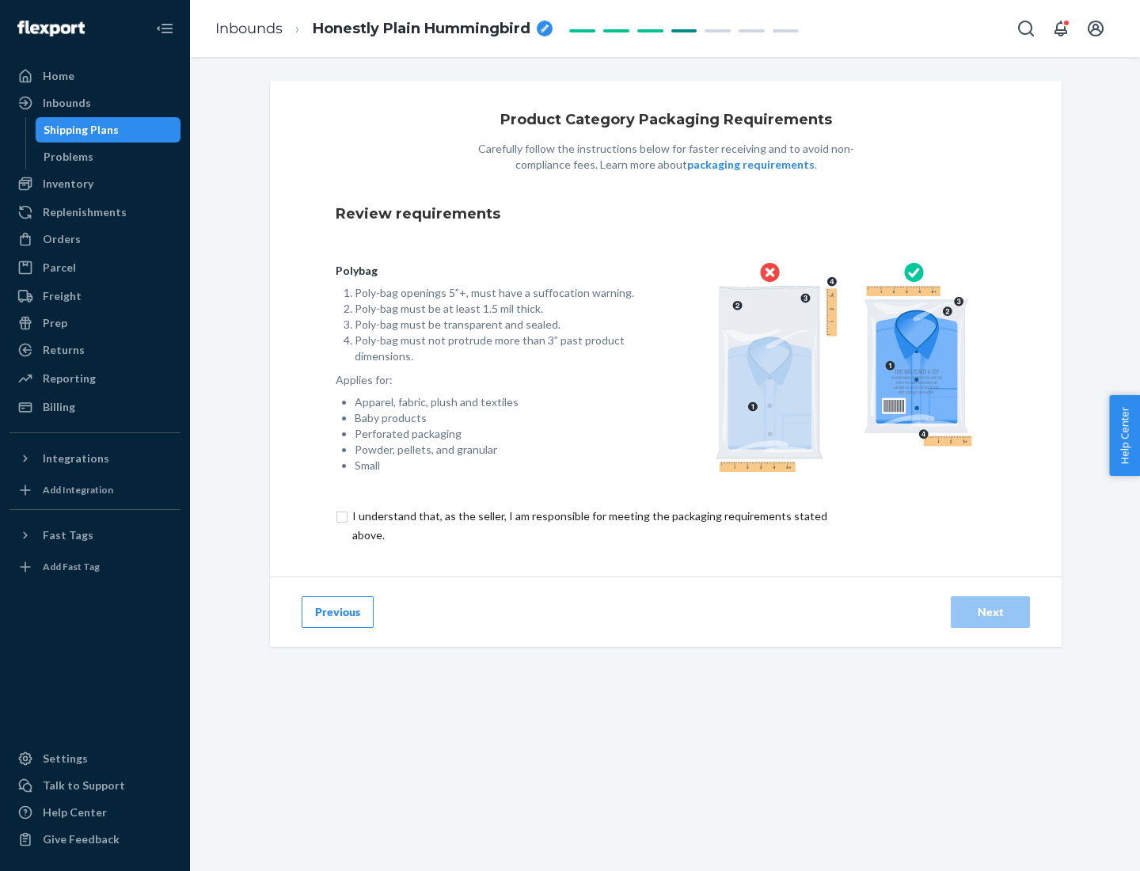
click at [588, 525] on input "checkbox" at bounding box center [599, 525] width 526 height 38
checkbox input "true"
click at [990, 611] on div "Next" at bounding box center [990, 612] width 52 height 16
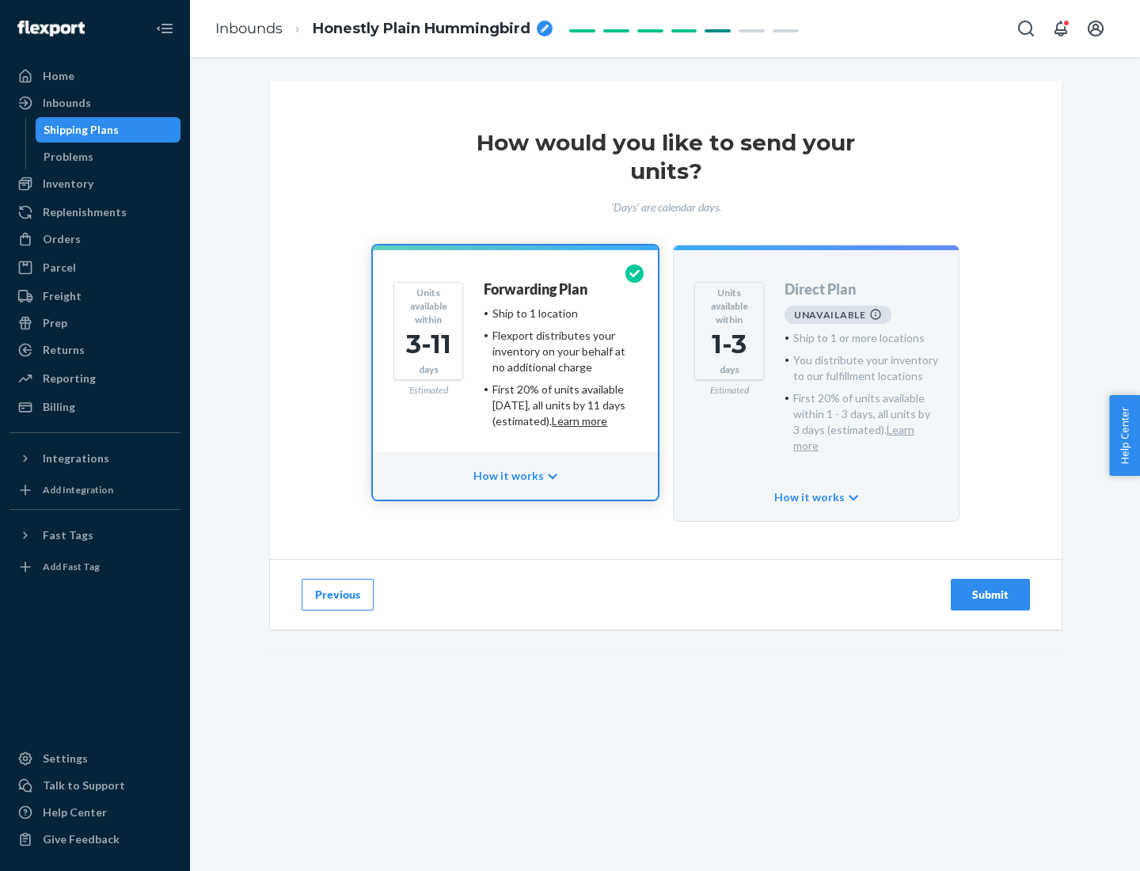
click at [537, 289] on h4 "Forwarding Plan" at bounding box center [536, 290] width 104 height 16
click at [990, 586] on div "Submit" at bounding box center [990, 594] width 52 height 16
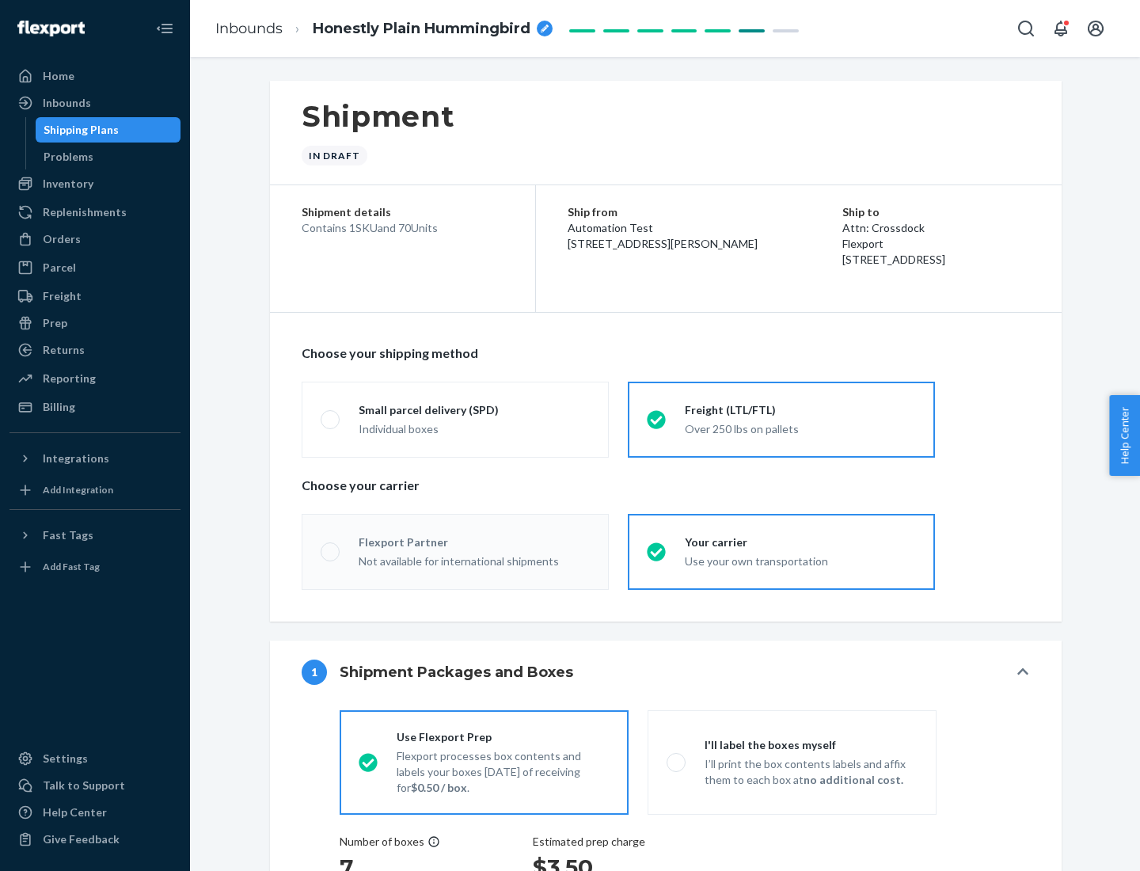
radio input "true"
radio input "false"
radio input "true"
radio input "false"
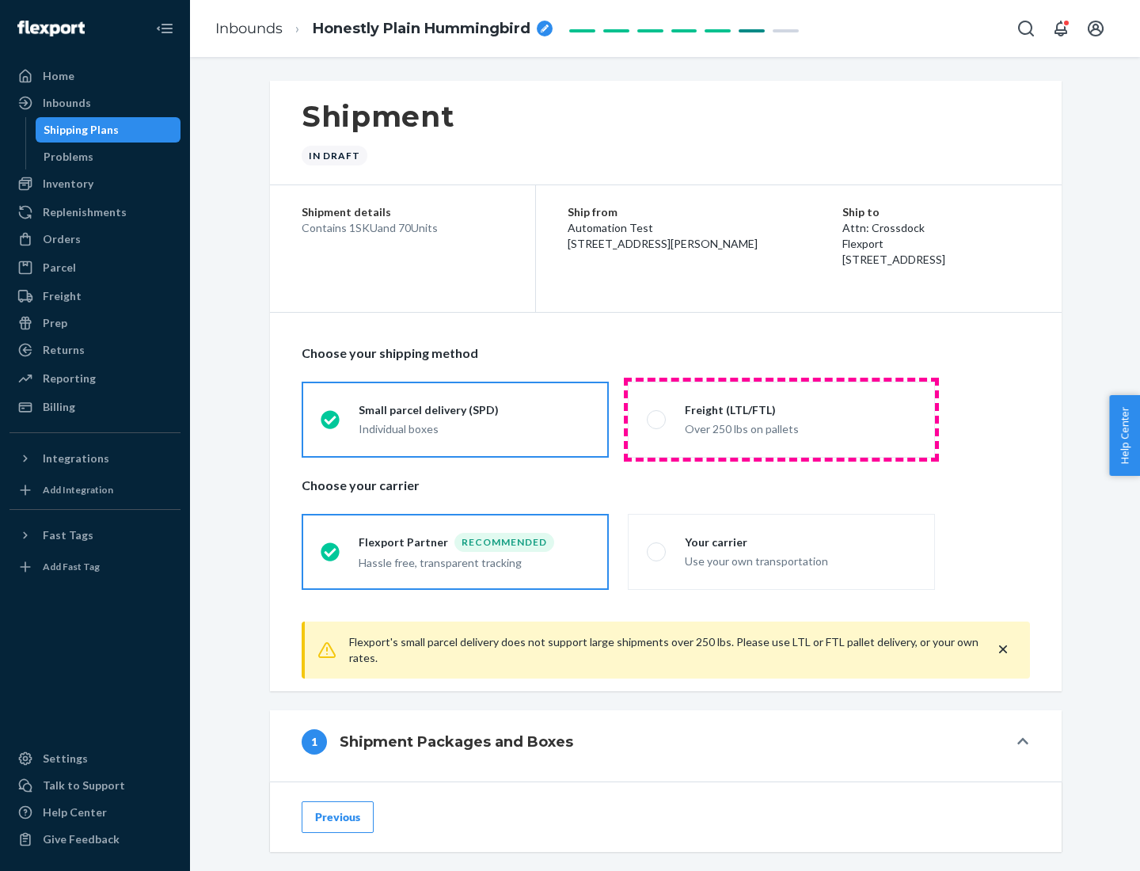
click at [781, 419] on div "Over 250 lbs on pallets" at bounding box center [800, 427] width 231 height 19
click at [657, 419] on input "Freight (LTL/FTL) Over 250 lbs on pallets" at bounding box center [652, 419] width 10 height 10
radio input "true"
radio input "false"
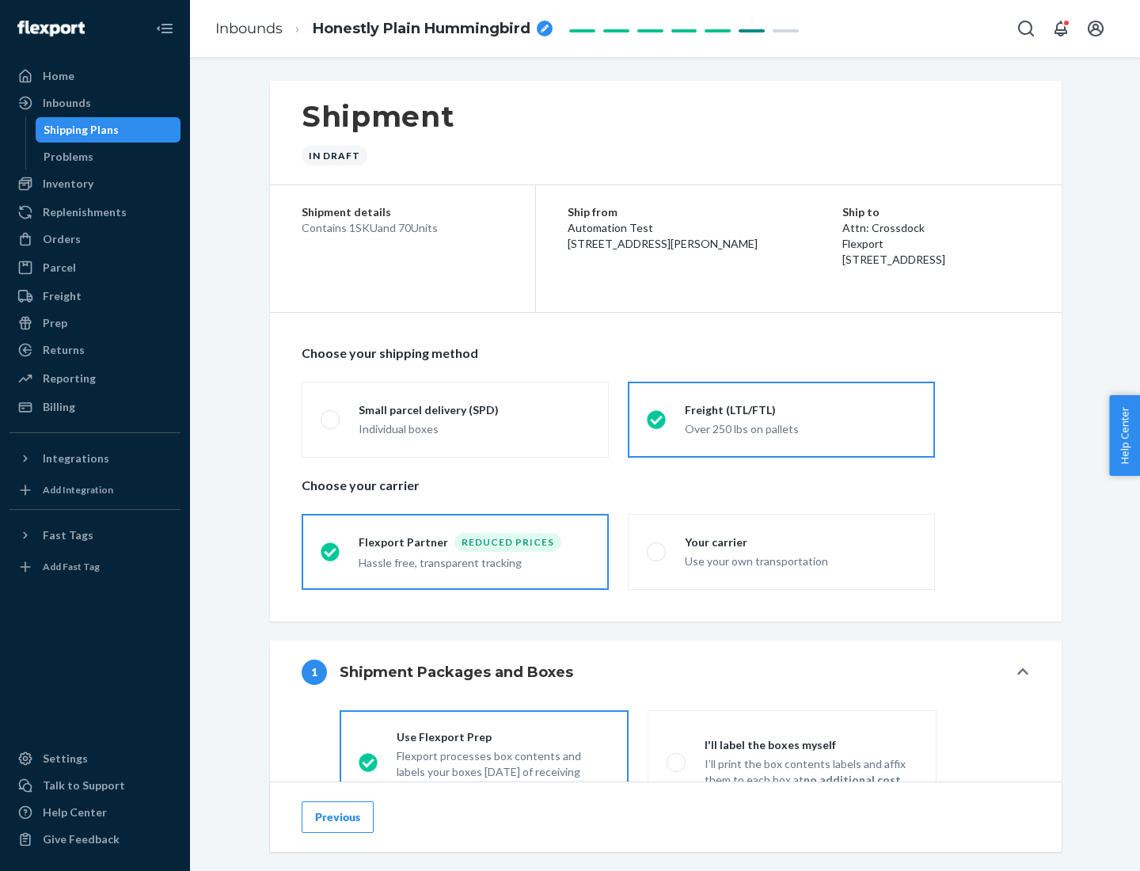
scroll to position [88, 0]
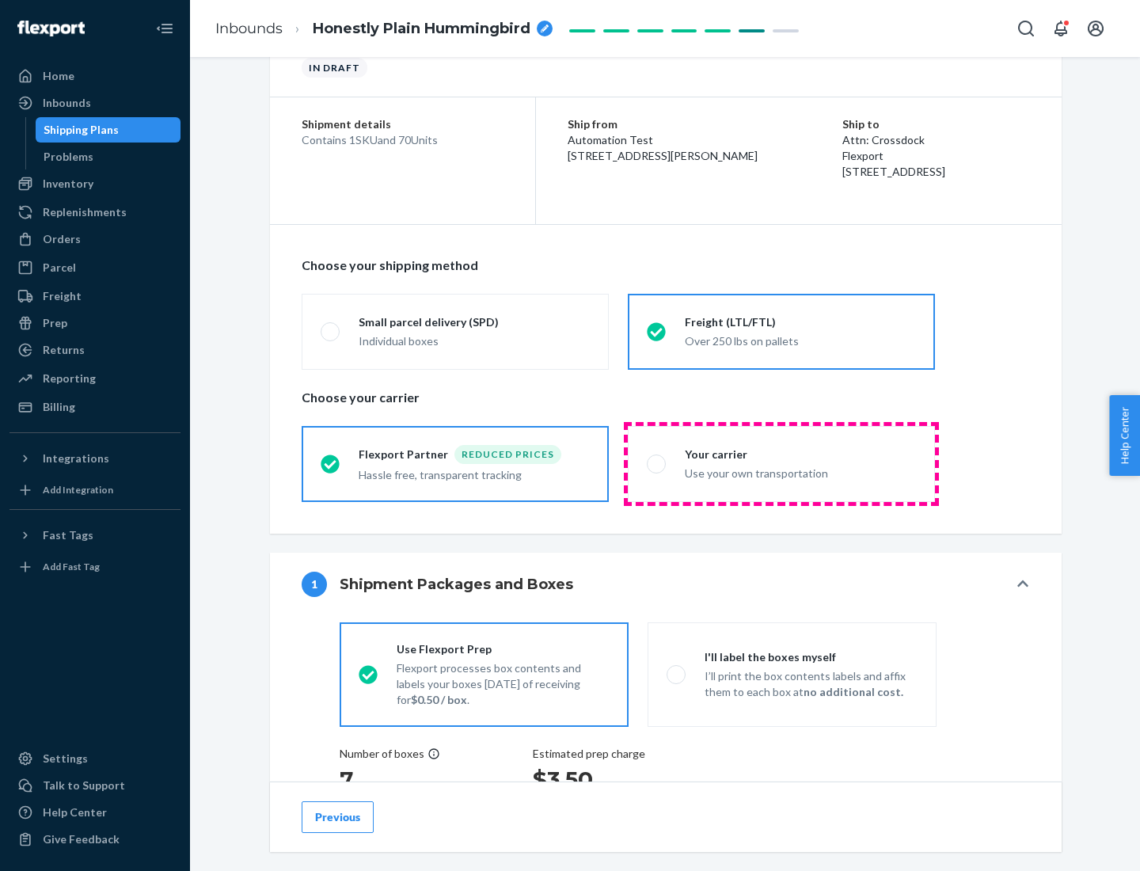
click at [781, 463] on div "Use your own transportation" at bounding box center [800, 471] width 231 height 19
click at [657, 463] on input "Your carrier Use your own transportation" at bounding box center [652, 463] width 10 height 10
radio input "true"
radio input "false"
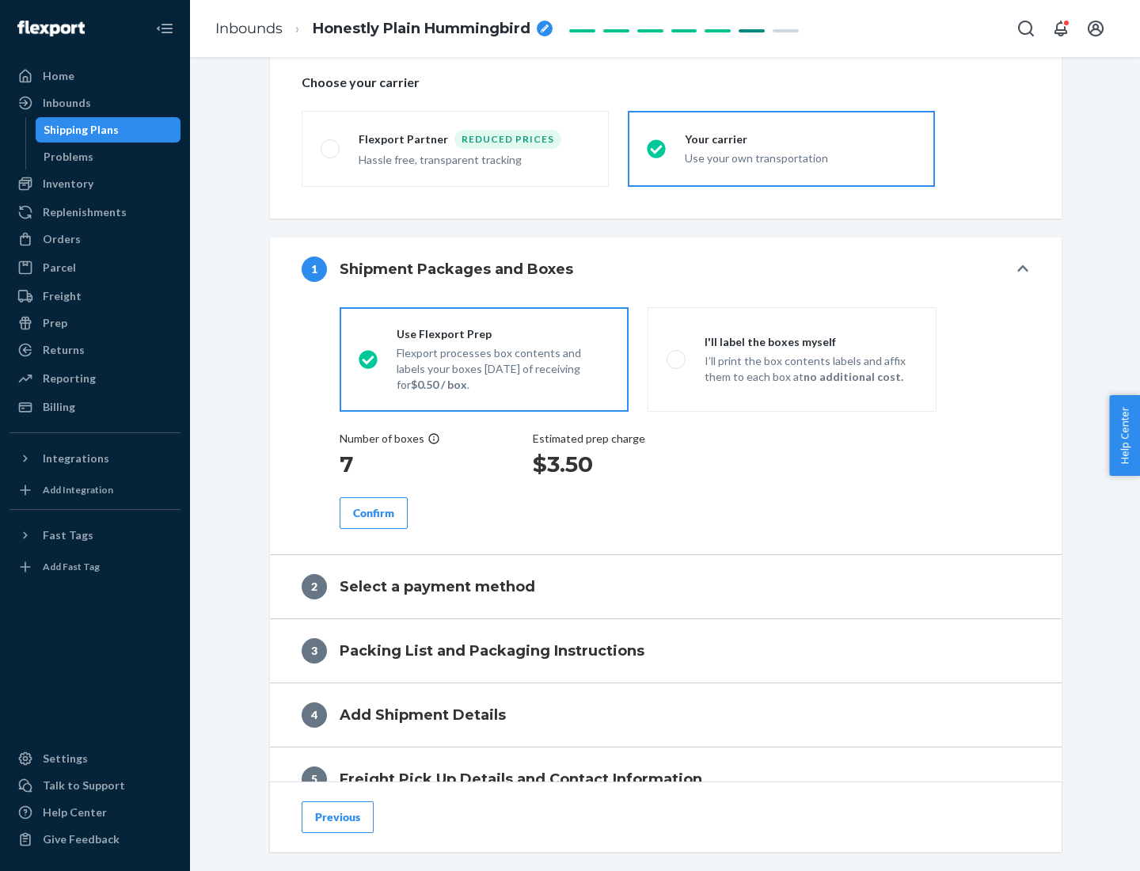
scroll to position [298, 0]
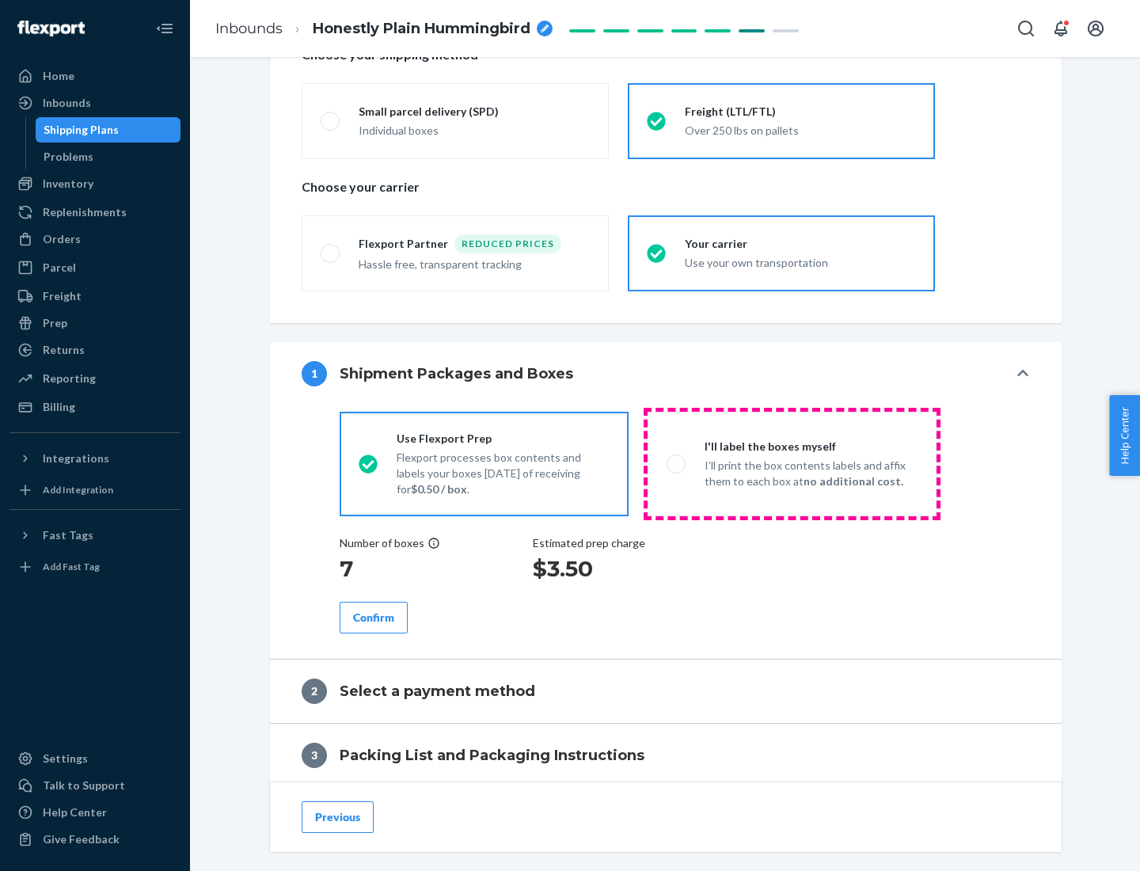
click at [791, 463] on p "I’ll print the box contents labels and affix them to each box at no additional …" at bounding box center [810, 473] width 213 height 32
click at [677, 463] on input "I'll label the boxes myself I’ll print the box contents labels and affix them t…" at bounding box center [671, 463] width 10 height 10
radio input "true"
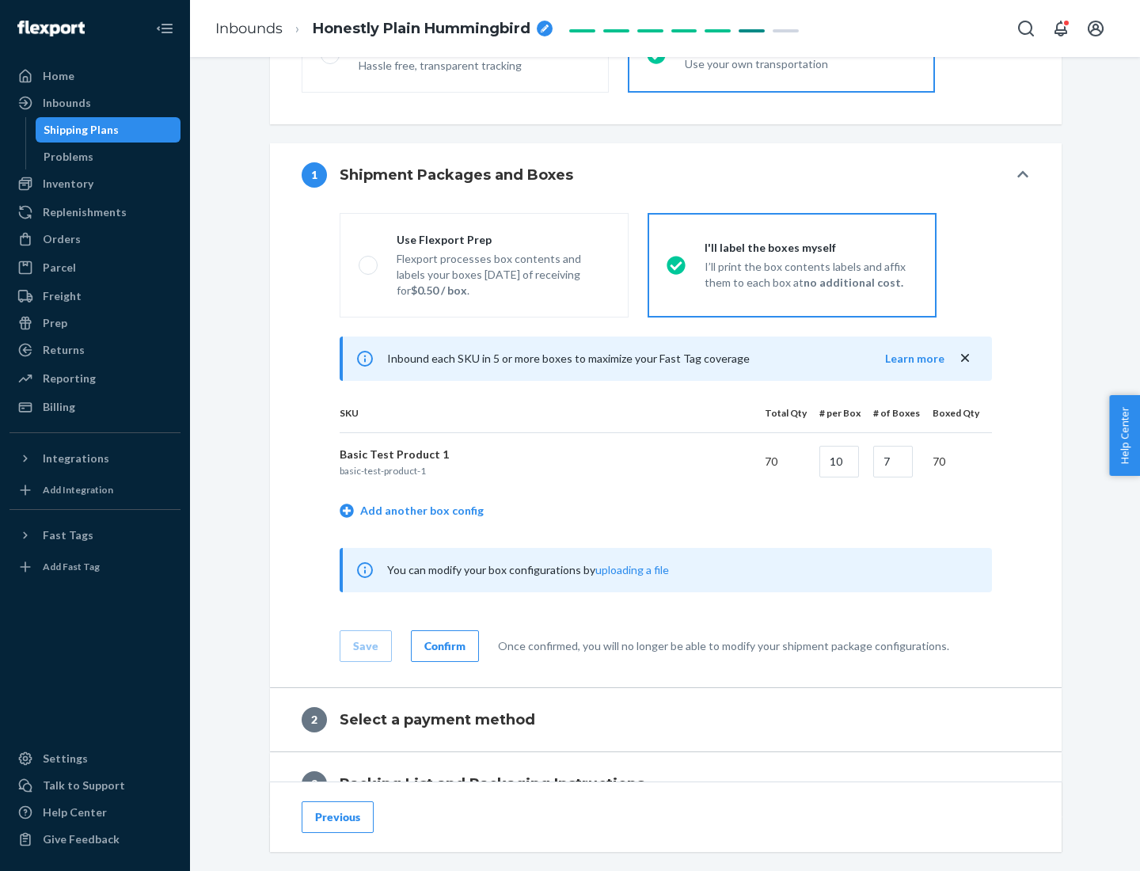
scroll to position [273, 0]
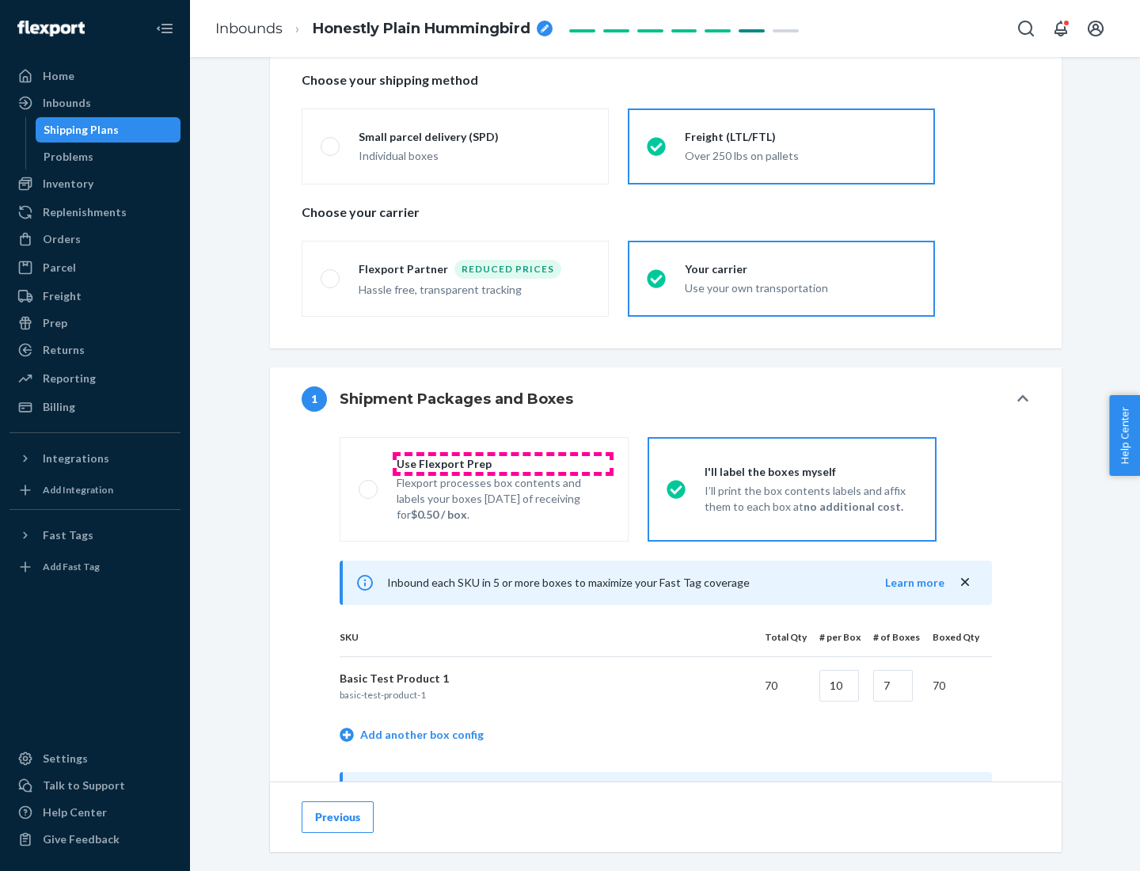
click at [503, 463] on div "Use Flexport Prep" at bounding box center [502, 464] width 213 height 16
click at [369, 484] on input "Use Flexport Prep Flexport processes box contents and labels your boxes [DATE] …" at bounding box center [363, 489] width 10 height 10
radio input "true"
radio input "false"
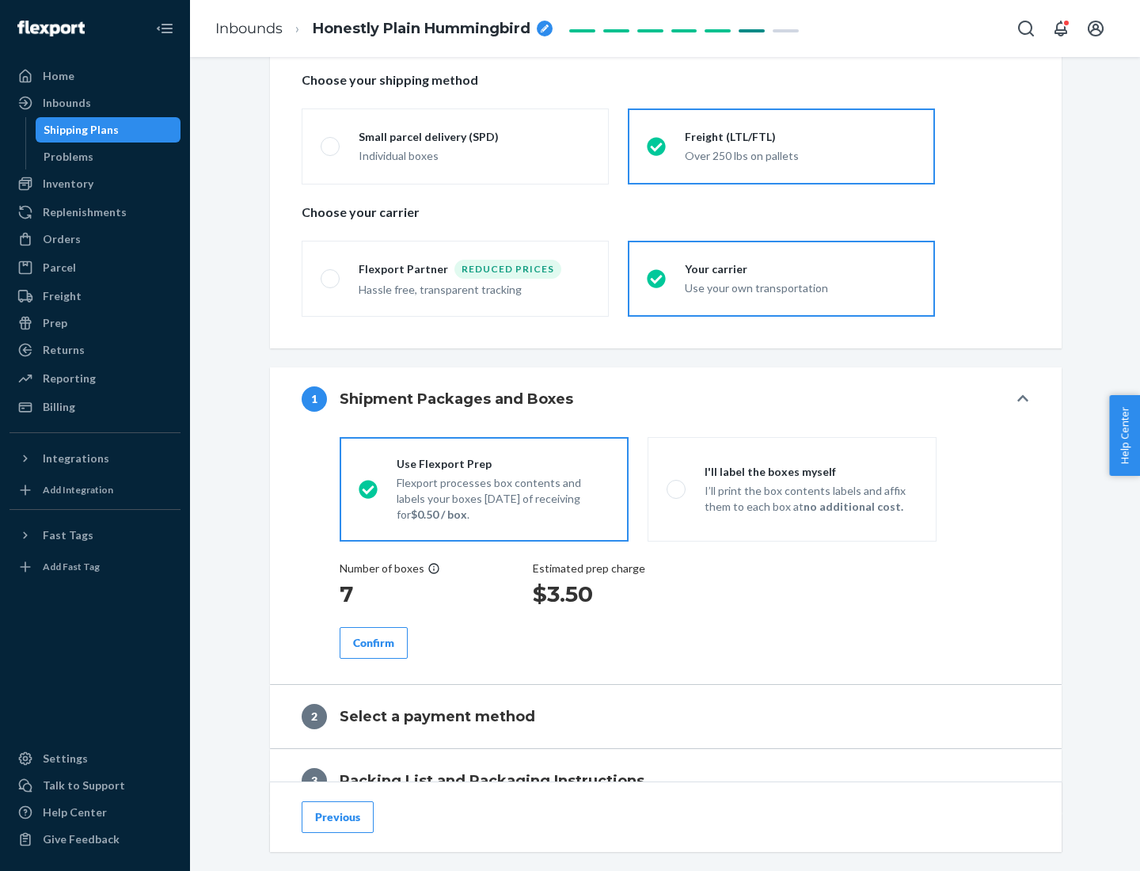
scroll to position [452, 0]
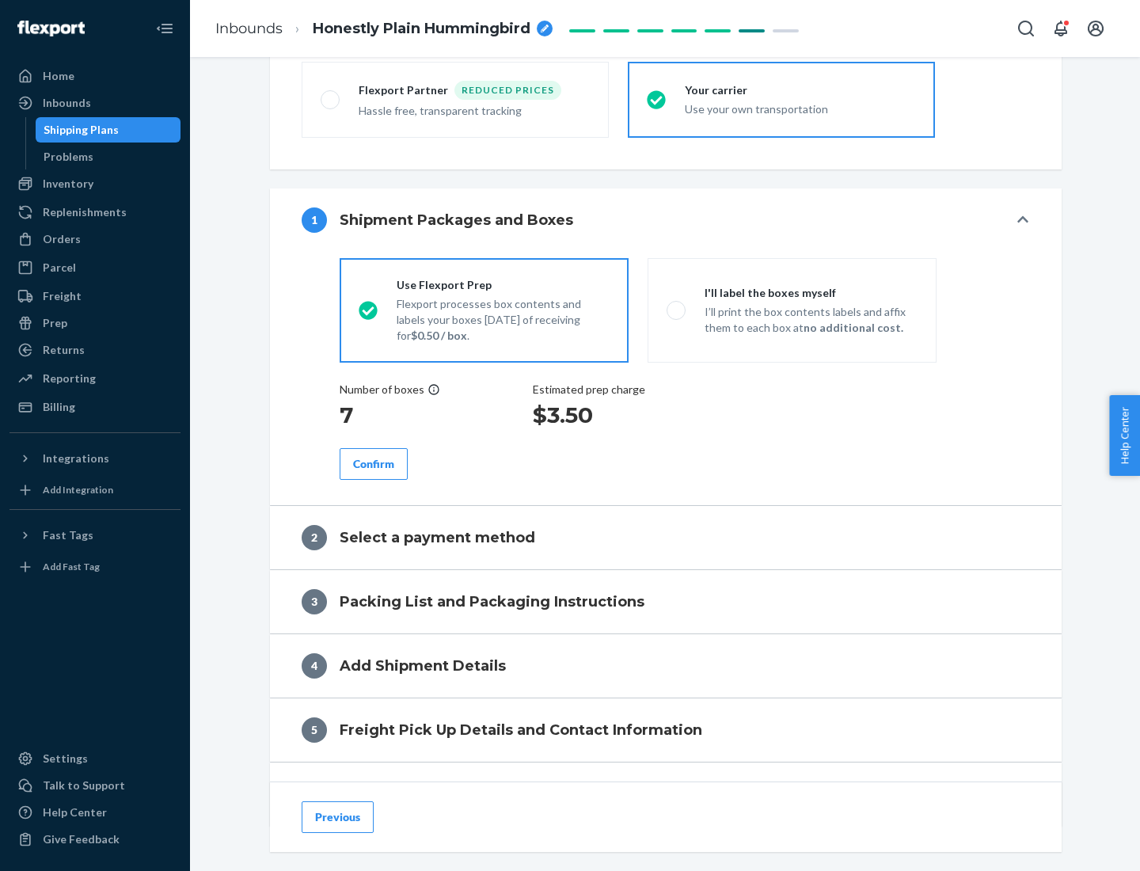
click at [374, 463] on div "Confirm" at bounding box center [373, 464] width 41 height 16
radio input "false"
